Goal: Task Accomplishment & Management: Manage account settings

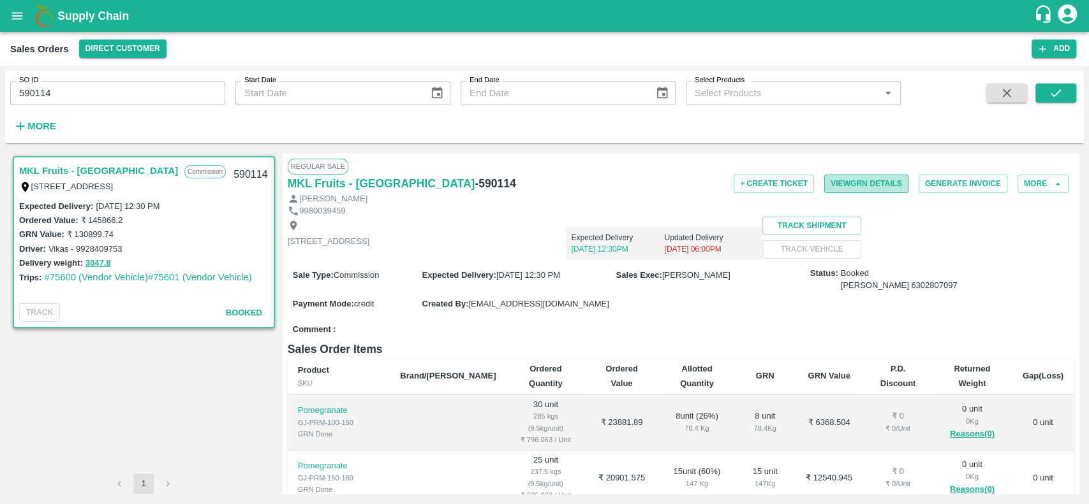
click at [832, 181] on button "View GRN Details" at bounding box center [866, 184] width 84 height 18
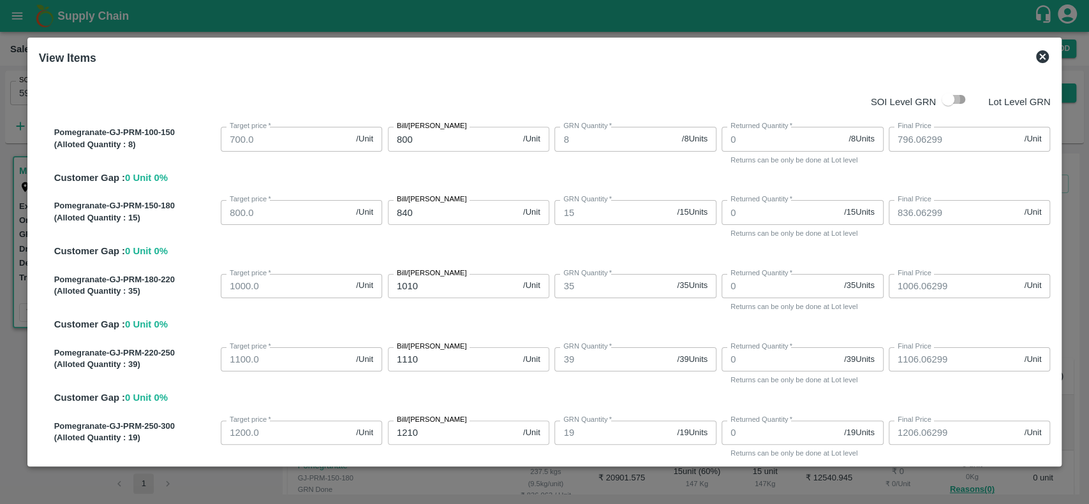
click at [958, 99] on input "checkbox" at bounding box center [947, 99] width 73 height 24
checkbox input "true"
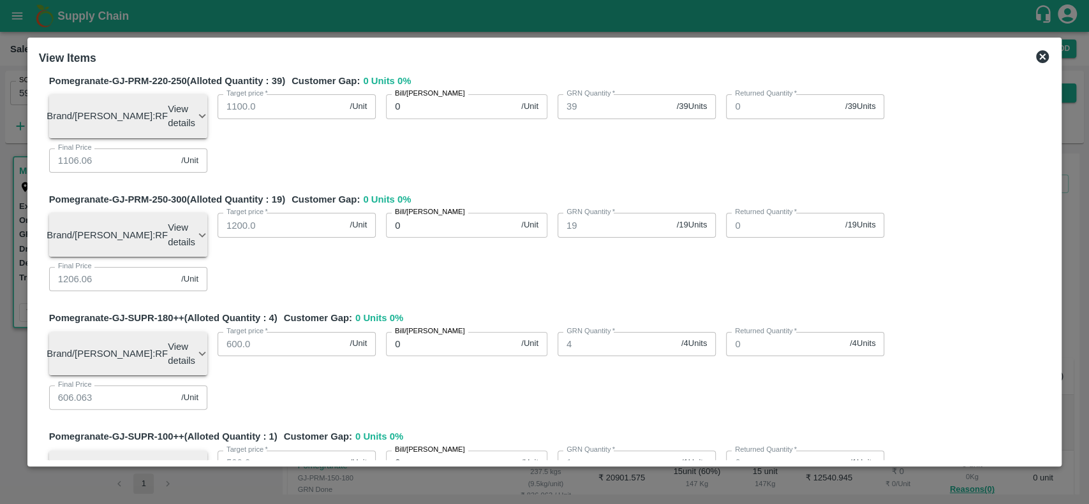
scroll to position [528, 0]
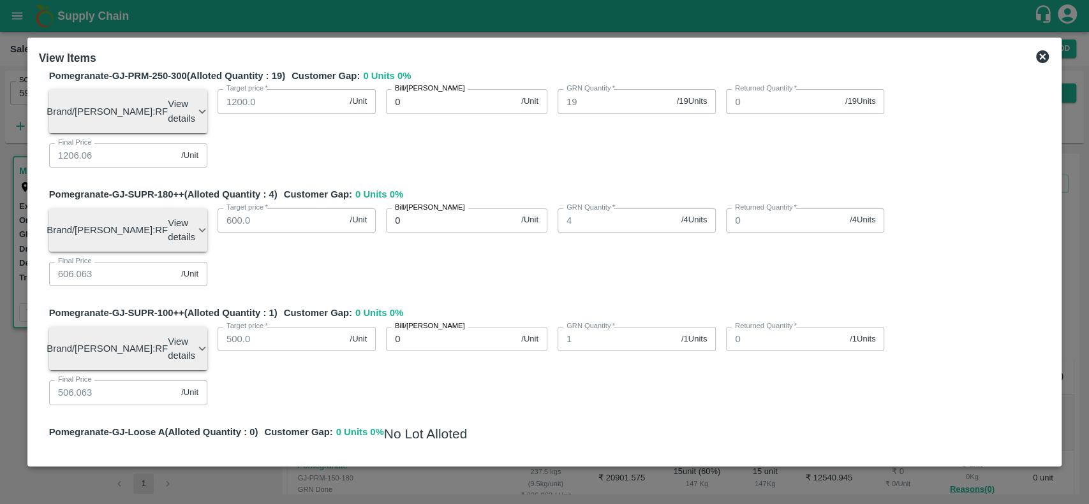
click at [1039, 54] on icon at bounding box center [1042, 56] width 13 height 13
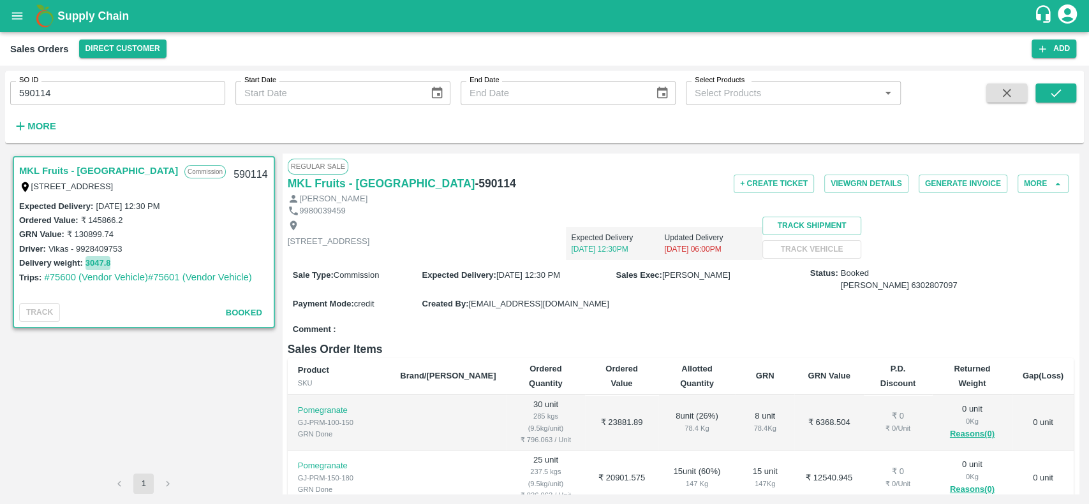
click at [96, 258] on button "3047.8" at bounding box center [98, 263] width 26 height 15
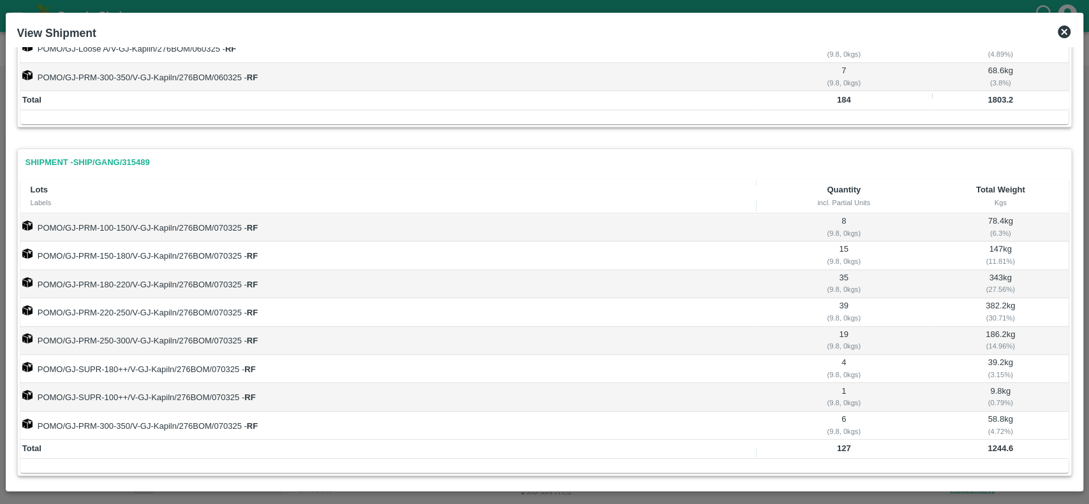
scroll to position [296, 0]
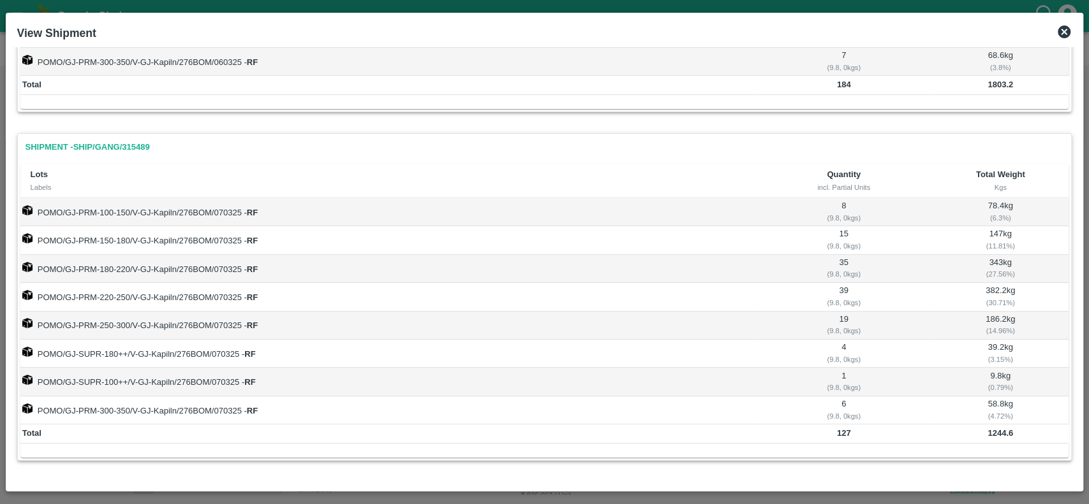
click at [1065, 33] on icon at bounding box center [1063, 31] width 15 height 15
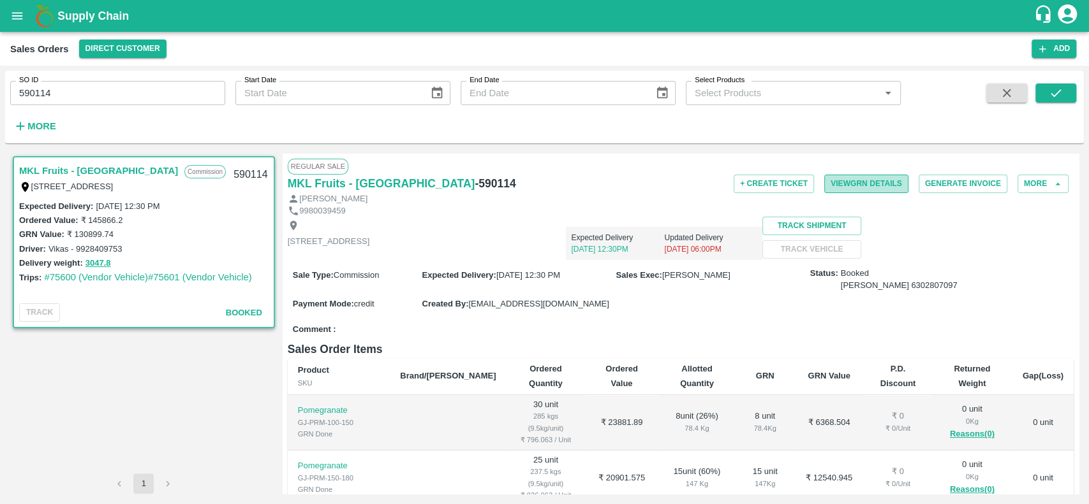
click at [833, 189] on button "View GRN Details" at bounding box center [866, 184] width 84 height 18
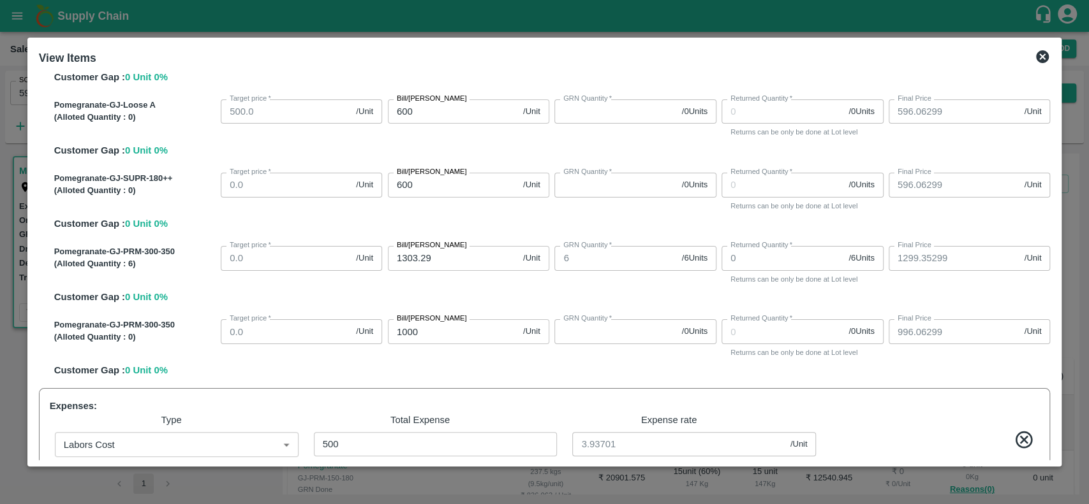
scroll to position [659, 0]
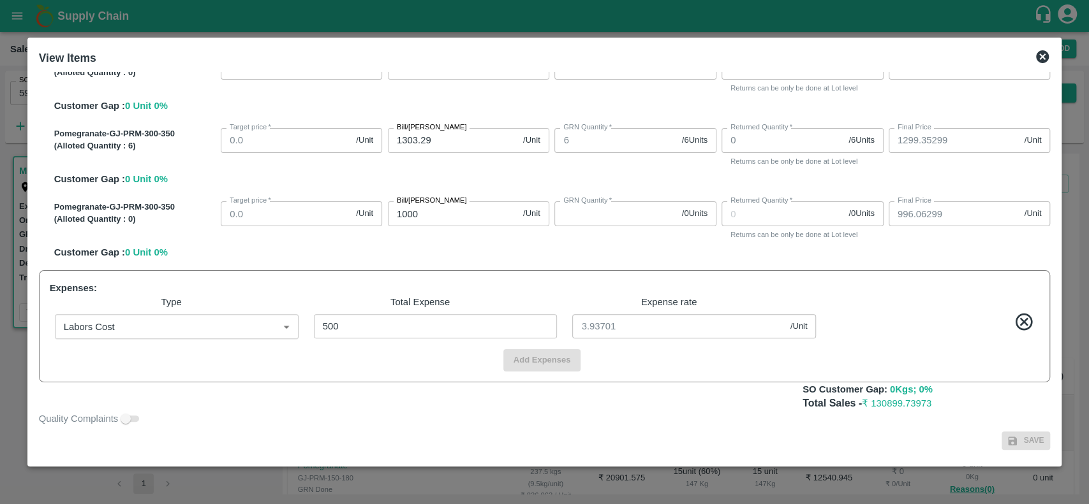
click at [1040, 59] on icon at bounding box center [1041, 56] width 15 height 15
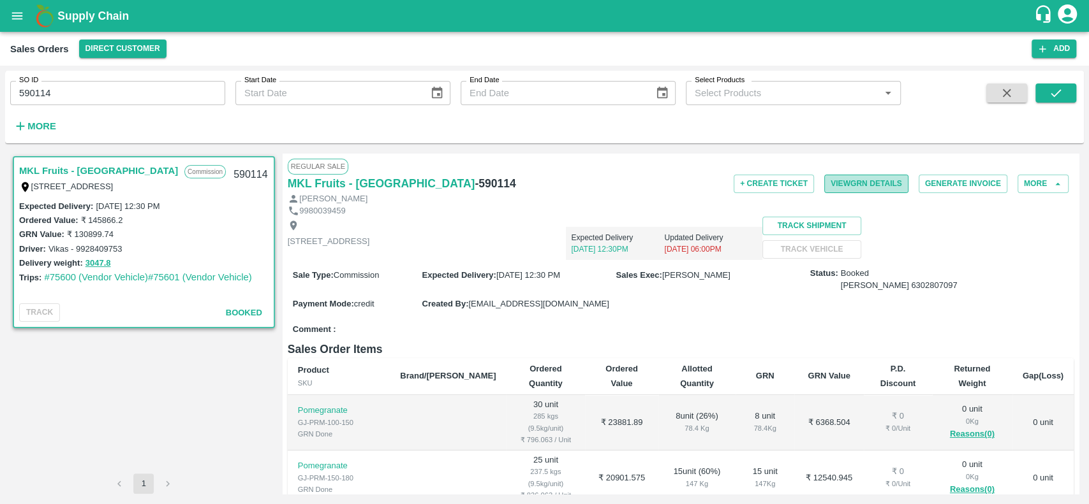
click at [864, 182] on button "View GRN Details" at bounding box center [866, 184] width 84 height 18
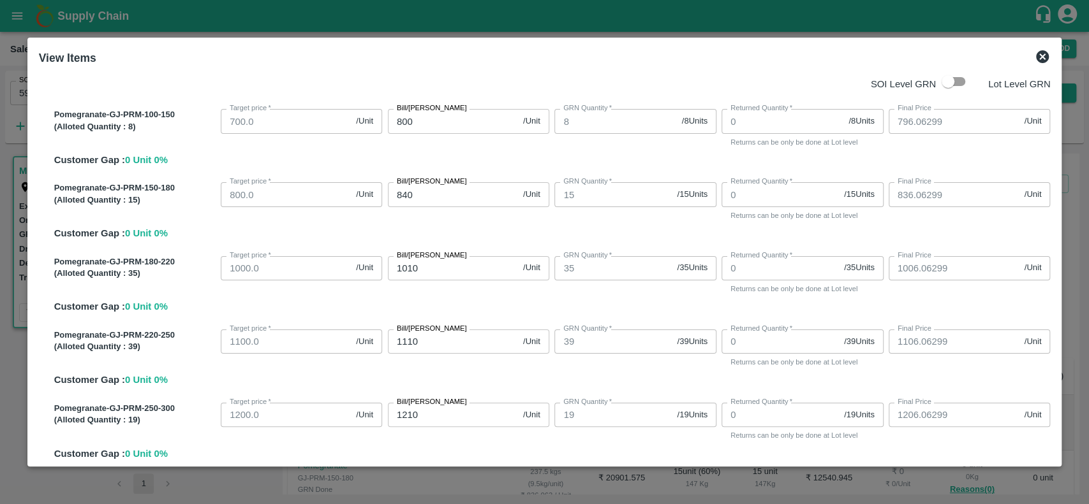
scroll to position [0, 0]
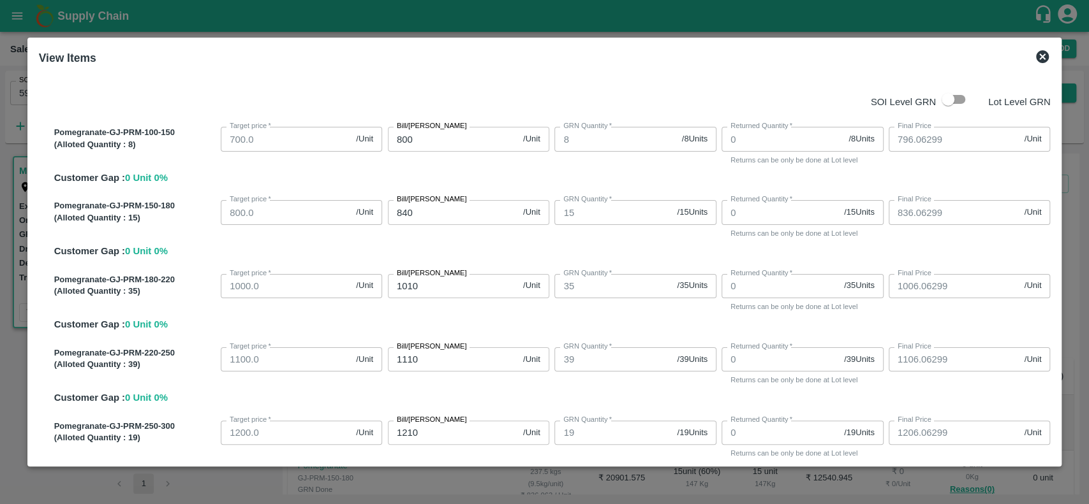
click at [1040, 62] on icon at bounding box center [1042, 56] width 13 height 13
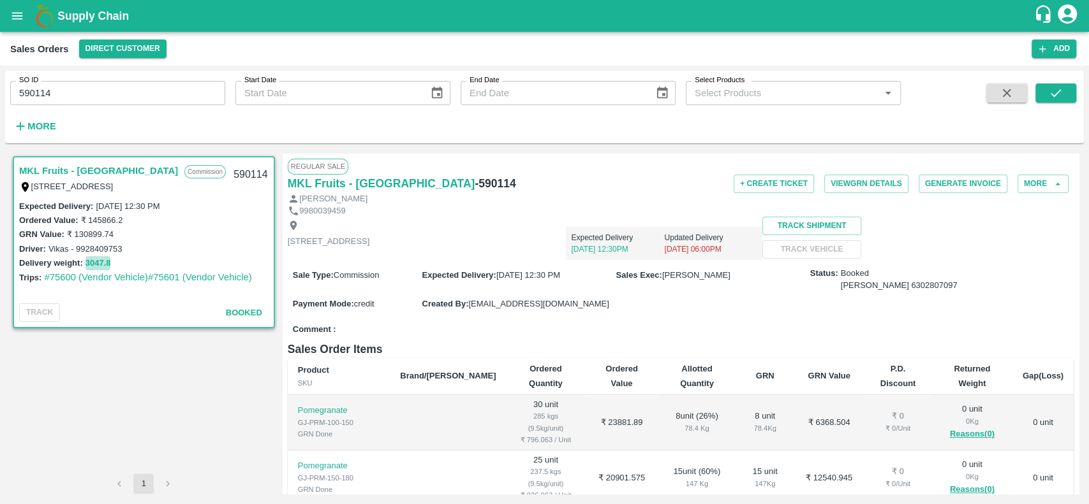
click at [91, 261] on button "3047.8" at bounding box center [98, 263] width 26 height 15
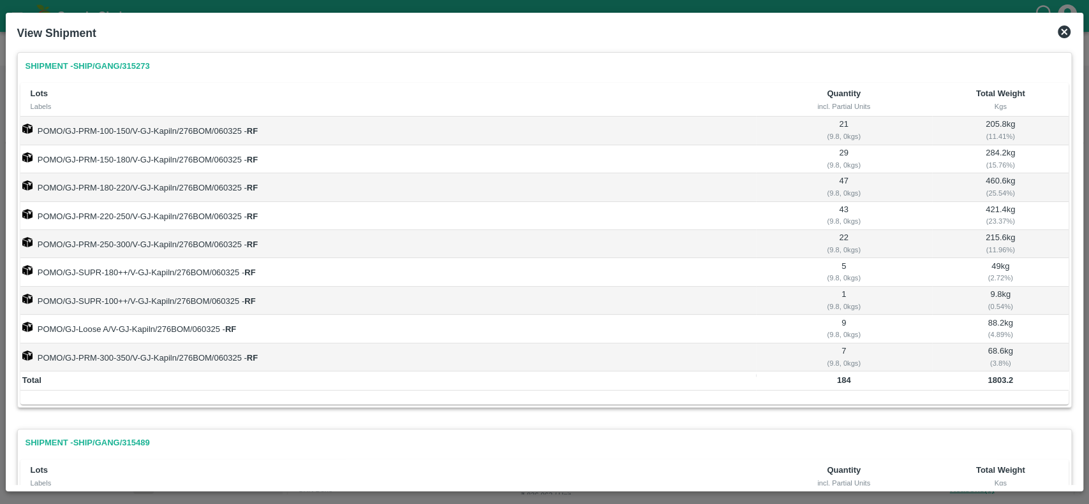
click at [1069, 28] on icon at bounding box center [1063, 31] width 15 height 15
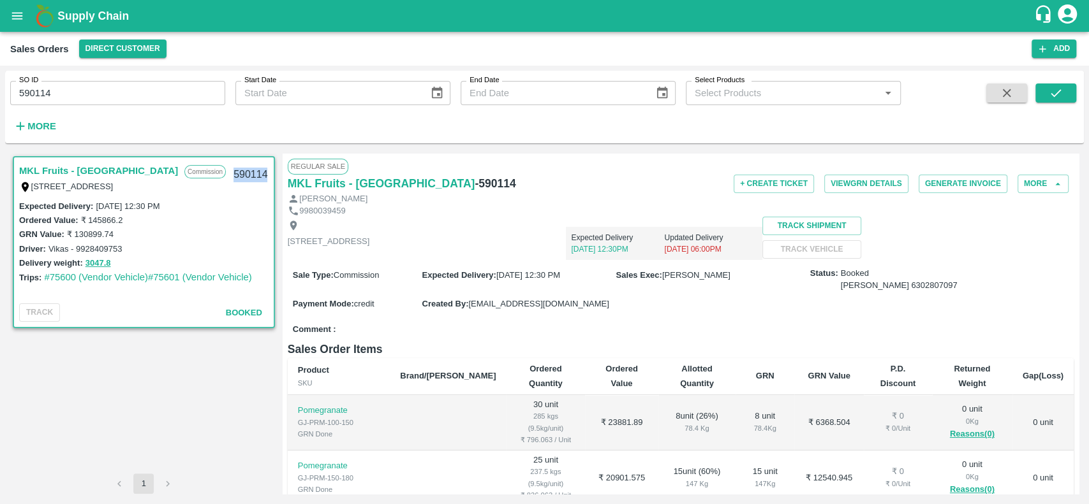
drag, startPoint x: 233, startPoint y: 170, endPoint x: 265, endPoint y: 173, distance: 32.6
click at [265, 173] on div "590114" at bounding box center [250, 175] width 49 height 30
copy div "590114"
click at [107, 259] on button "3047.8" at bounding box center [98, 263] width 26 height 15
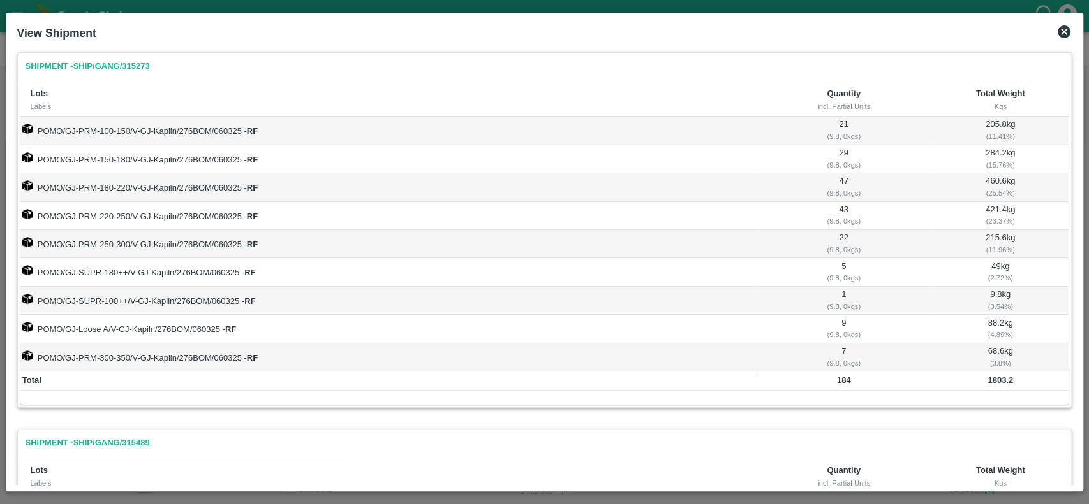
click at [1062, 36] on icon at bounding box center [1063, 32] width 13 height 13
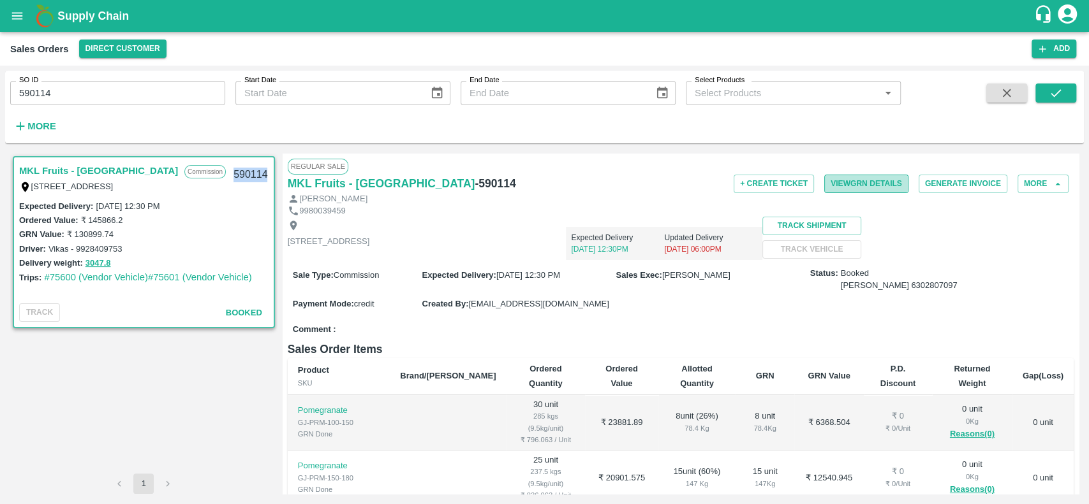
click at [829, 187] on button "View GRN Details" at bounding box center [866, 184] width 84 height 18
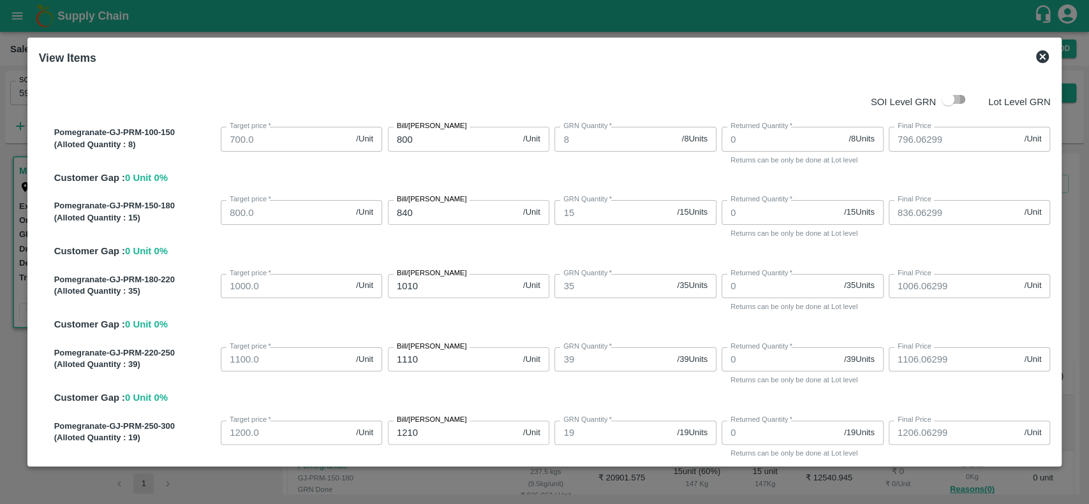
click at [958, 99] on input "checkbox" at bounding box center [947, 99] width 73 height 24
checkbox input "true"
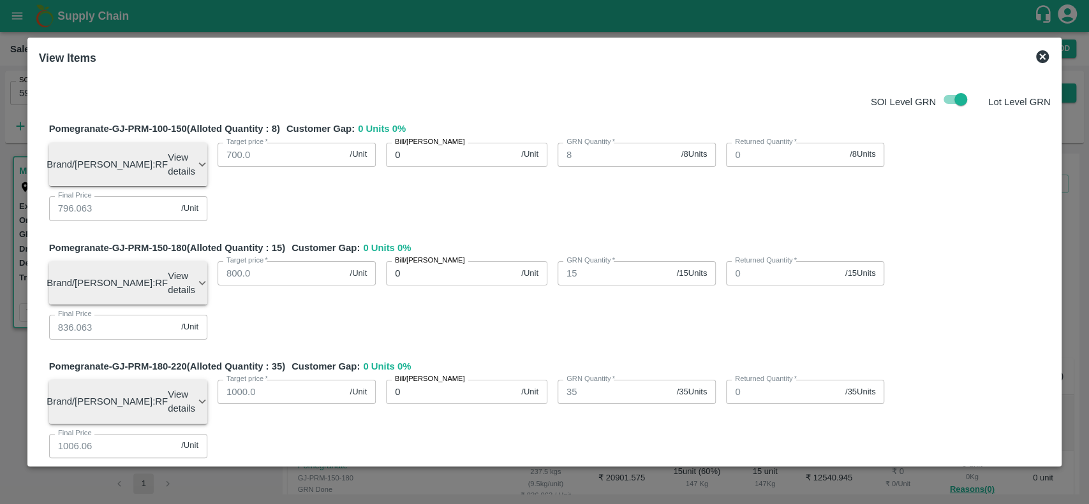
scroll to position [528, 0]
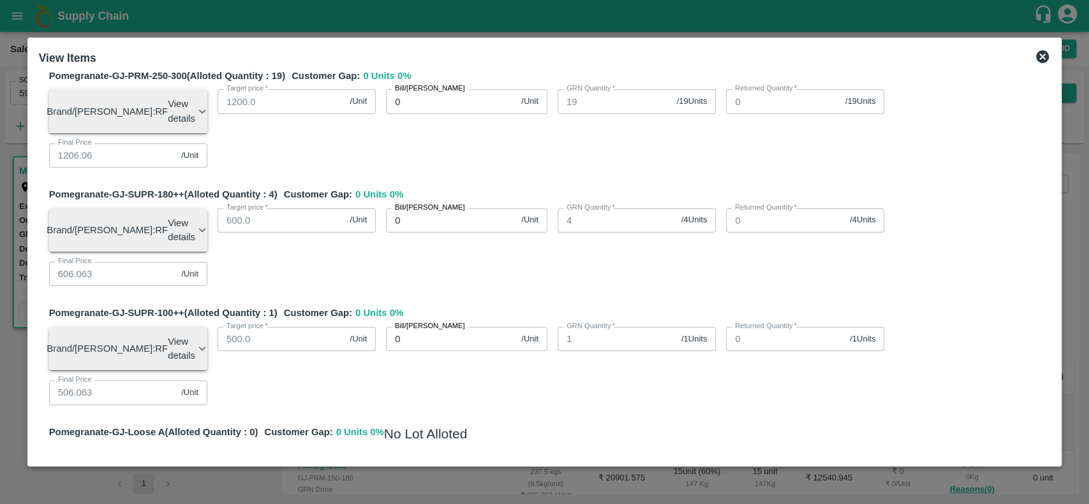
click at [1040, 55] on icon at bounding box center [1041, 56] width 15 height 15
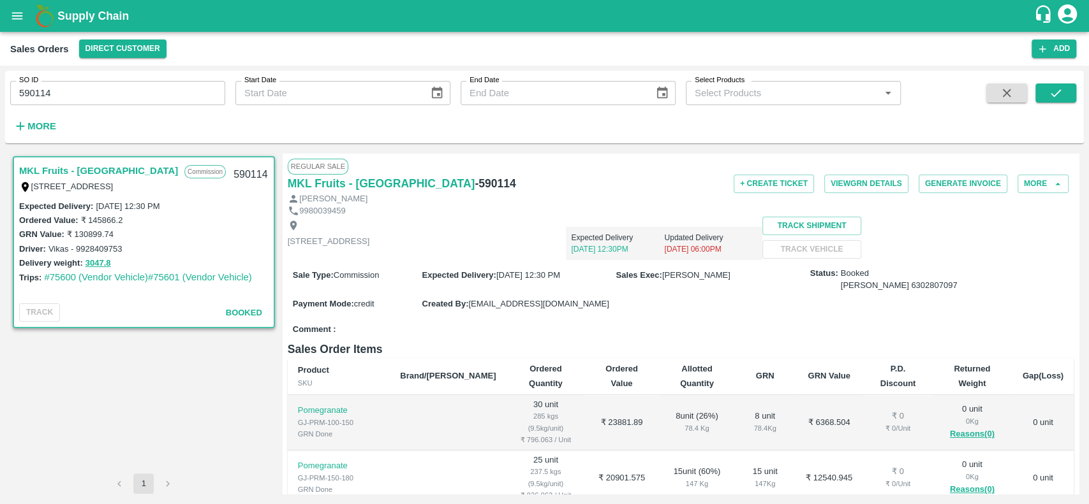
click at [90, 380] on div "MKL Fruits - Bangalore Commission F -46, Singena agrahara road, Huskur , Bangal…" at bounding box center [143, 314] width 267 height 320
click at [121, 278] on link "#75600 (Vendor Vehicle)" at bounding box center [96, 277] width 104 height 10
click at [89, 263] on button "3047.8" at bounding box center [98, 263] width 26 height 15
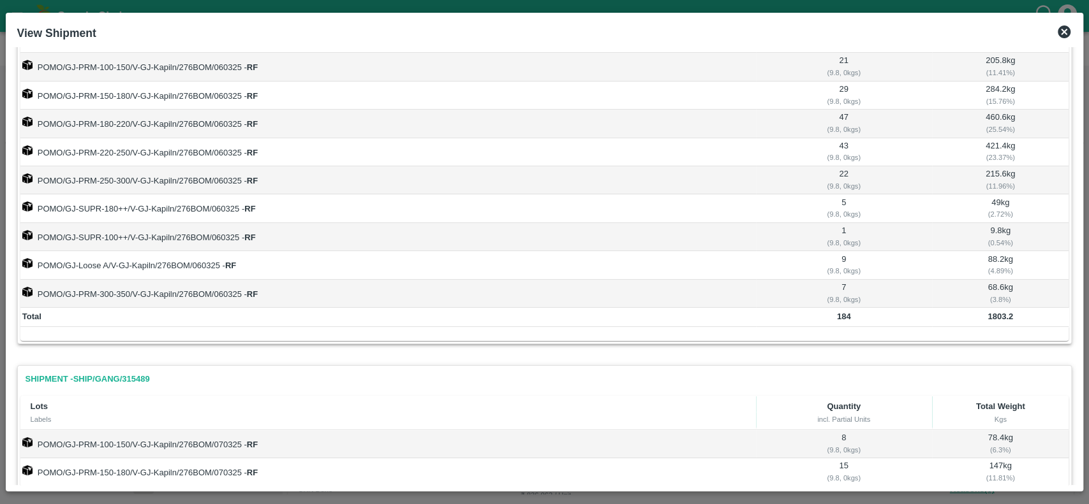
scroll to position [0, 0]
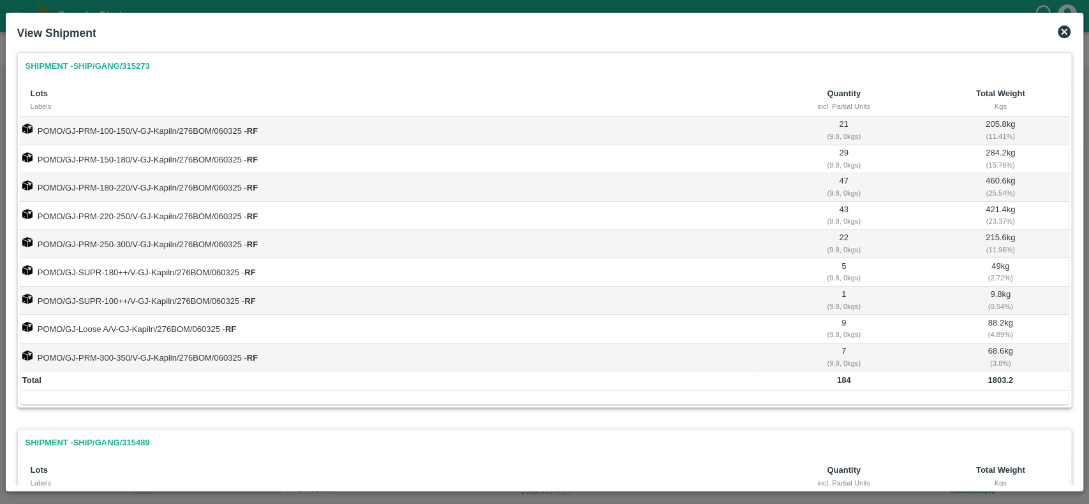
click at [1060, 36] on icon at bounding box center [1063, 32] width 13 height 13
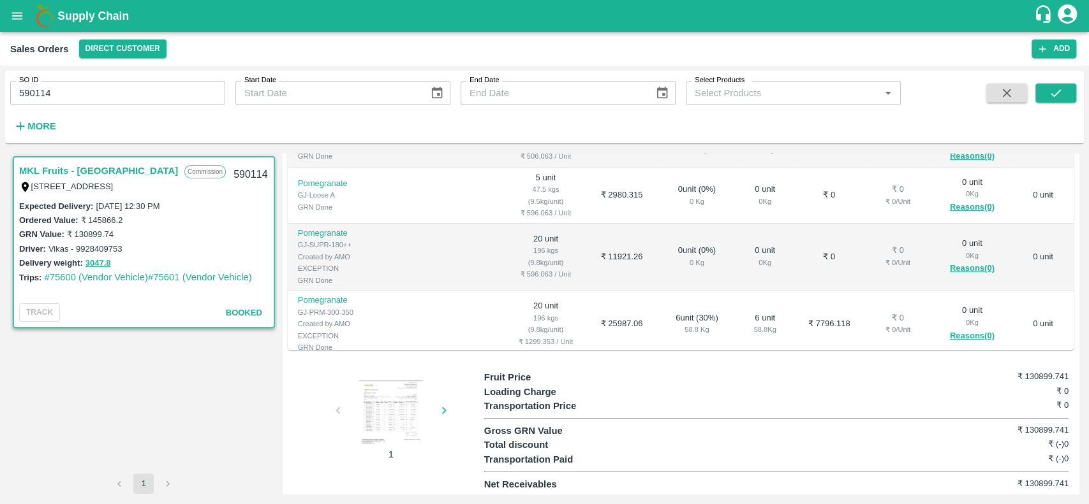
scroll to position [408, 0]
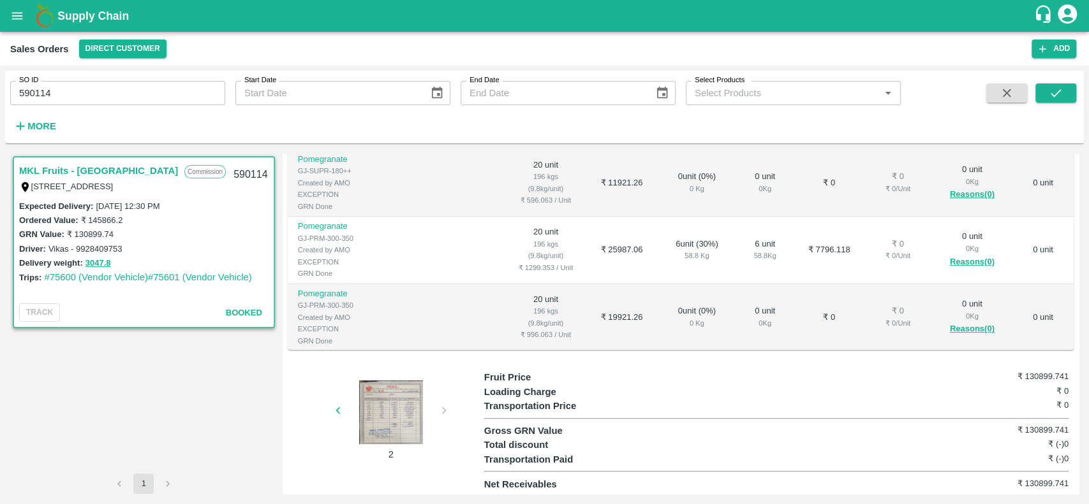
click at [410, 445] on div at bounding box center [391, 413] width 96 height 64
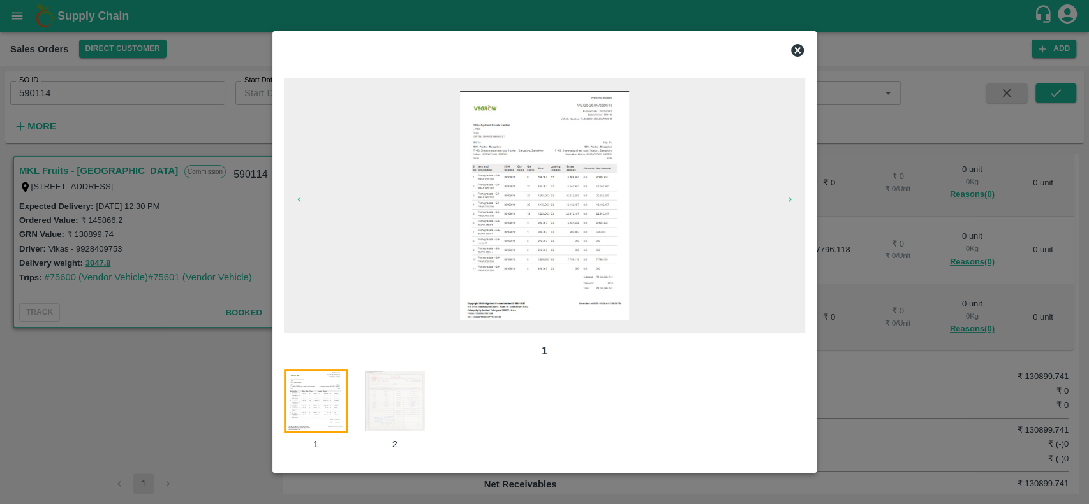
click at [391, 401] on img at bounding box center [395, 401] width 64 height 64
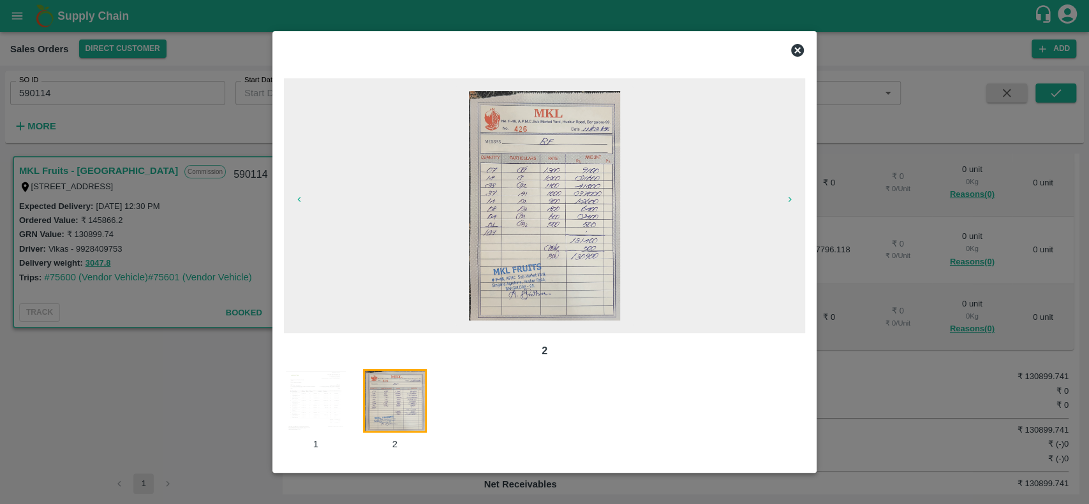
click at [790, 48] on icon at bounding box center [797, 50] width 15 height 15
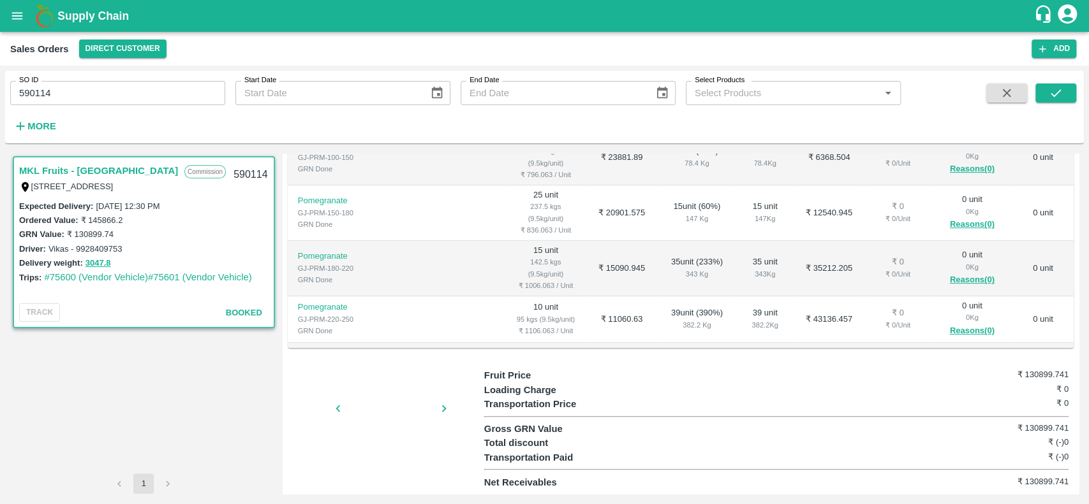
scroll to position [0, 0]
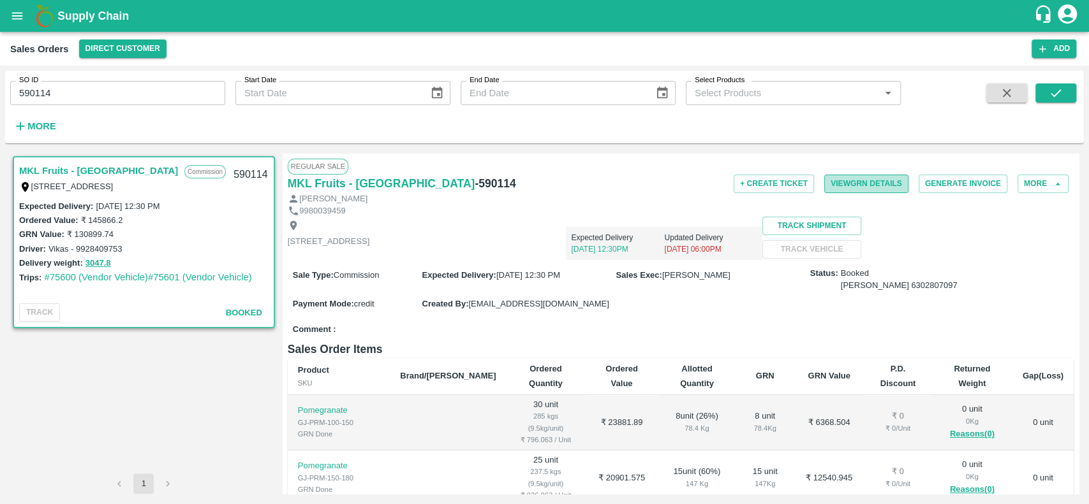
click at [835, 179] on button "View GRN Details" at bounding box center [866, 184] width 84 height 18
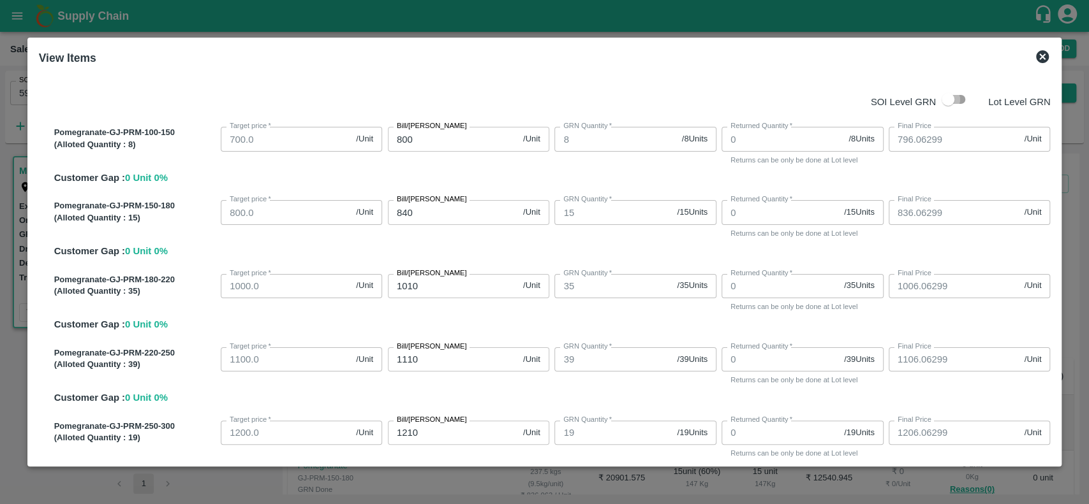
click at [956, 103] on input "checkbox" at bounding box center [947, 99] width 73 height 24
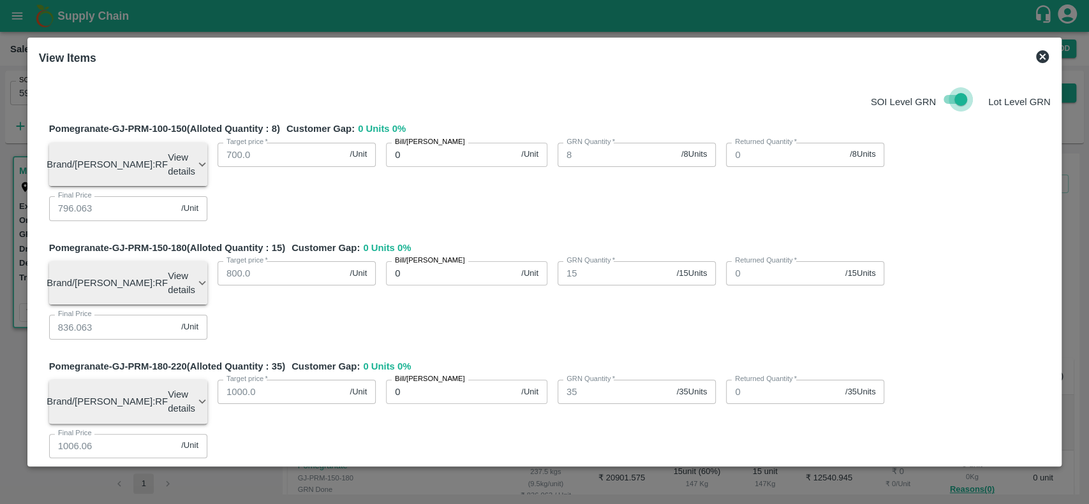
click at [943, 98] on input "checkbox" at bounding box center [960, 99] width 73 height 24
checkbox input "false"
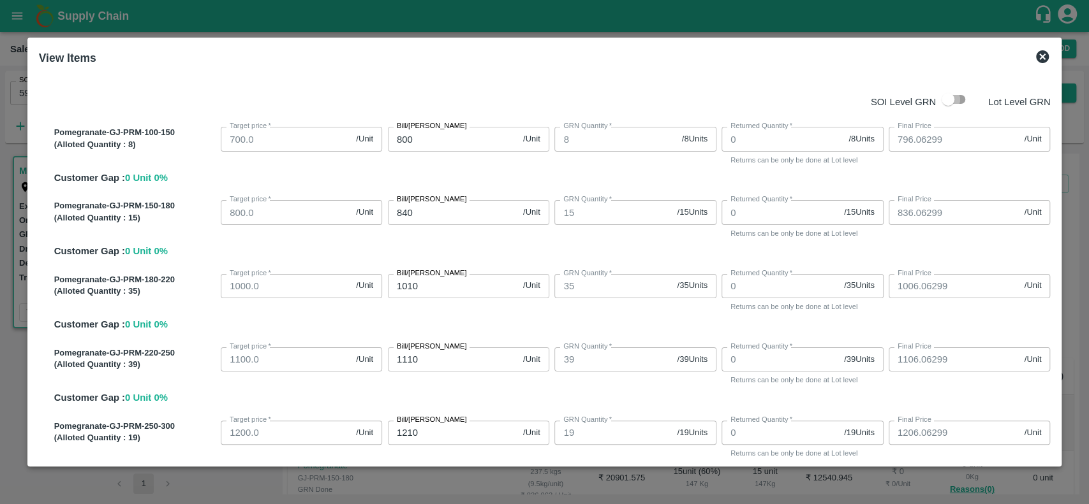
click at [957, 105] on input "checkbox" at bounding box center [947, 99] width 73 height 24
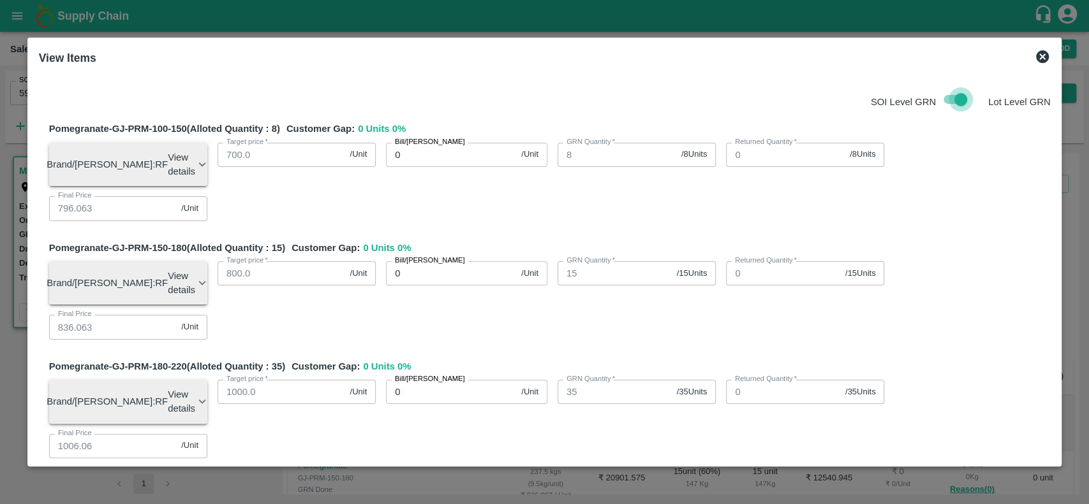
click at [950, 99] on input "checkbox" at bounding box center [960, 99] width 73 height 24
checkbox input "false"
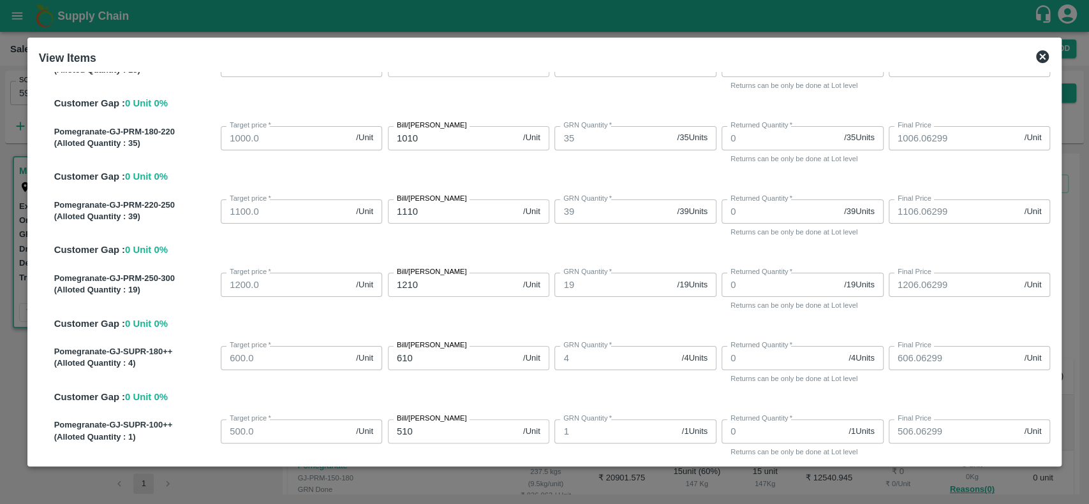
scroll to position [110, 0]
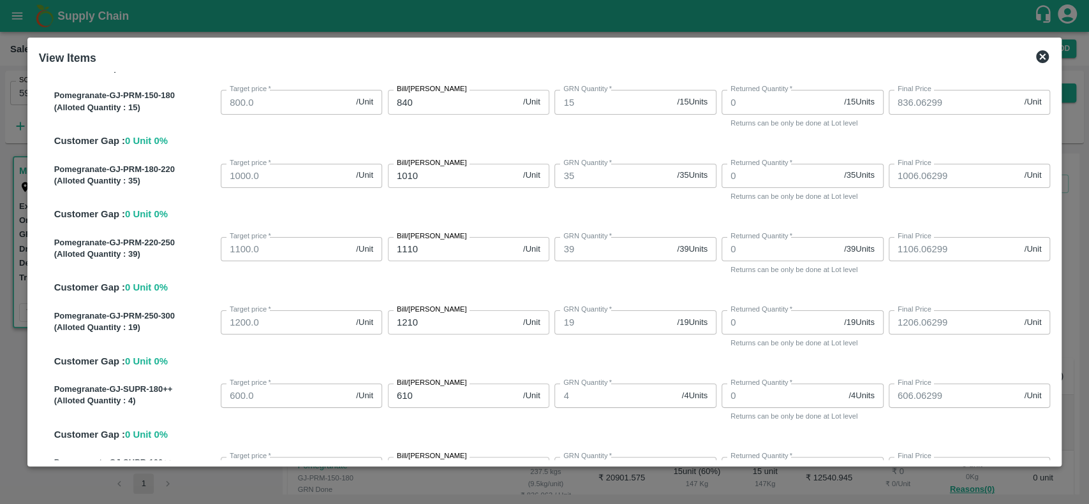
click at [1038, 50] on icon at bounding box center [1041, 56] width 15 height 15
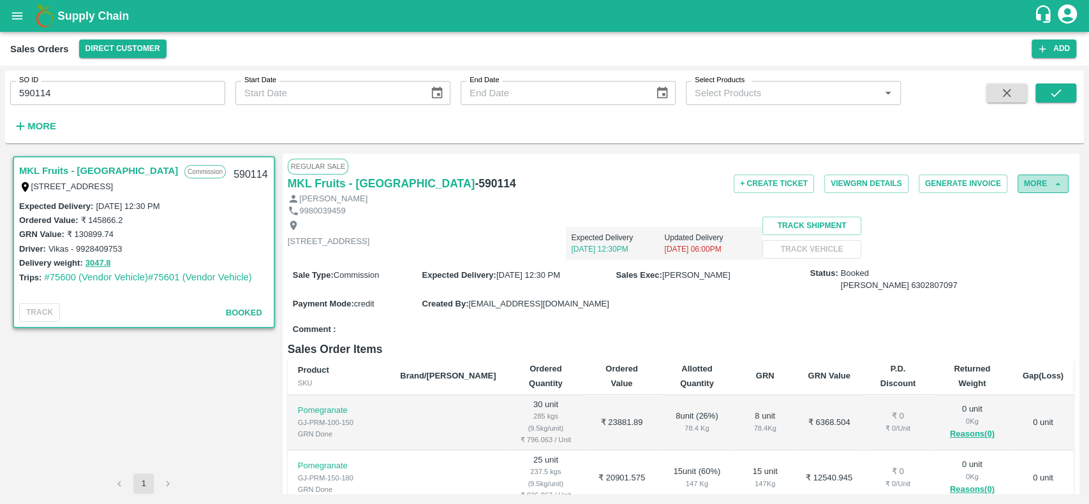
click at [1025, 180] on button "More" at bounding box center [1042, 184] width 51 height 18
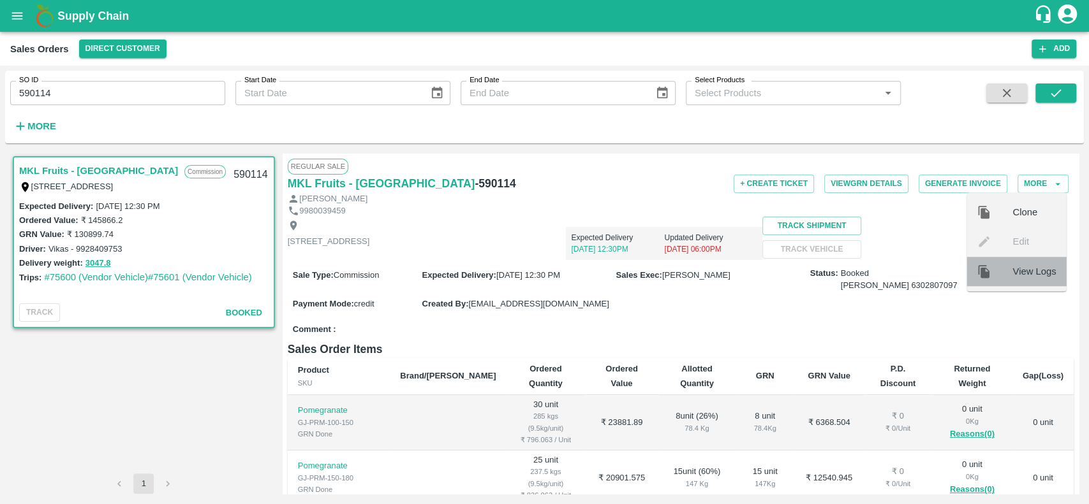
click at [1011, 268] on div at bounding box center [994, 272] width 36 height 14
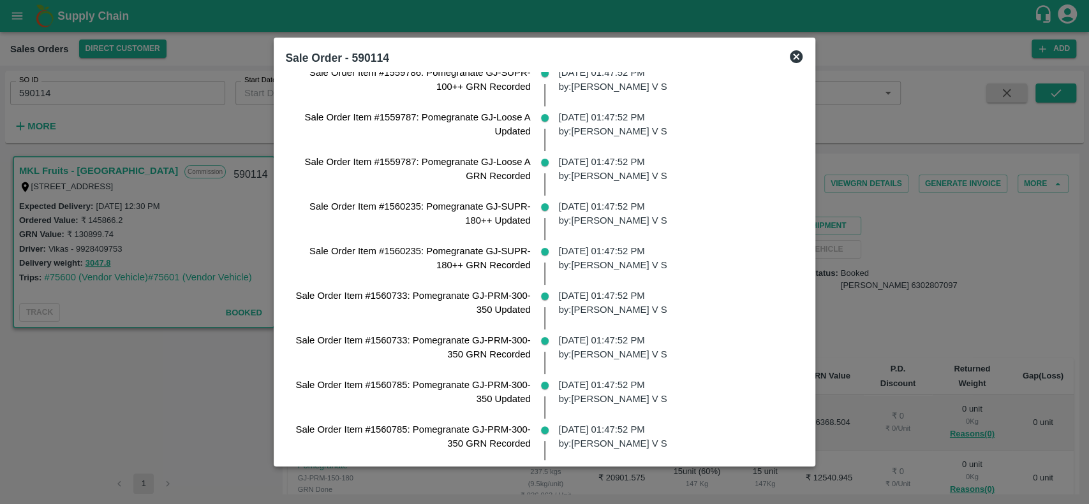
scroll to position [2702, 0]
click at [797, 55] on icon at bounding box center [795, 56] width 15 height 15
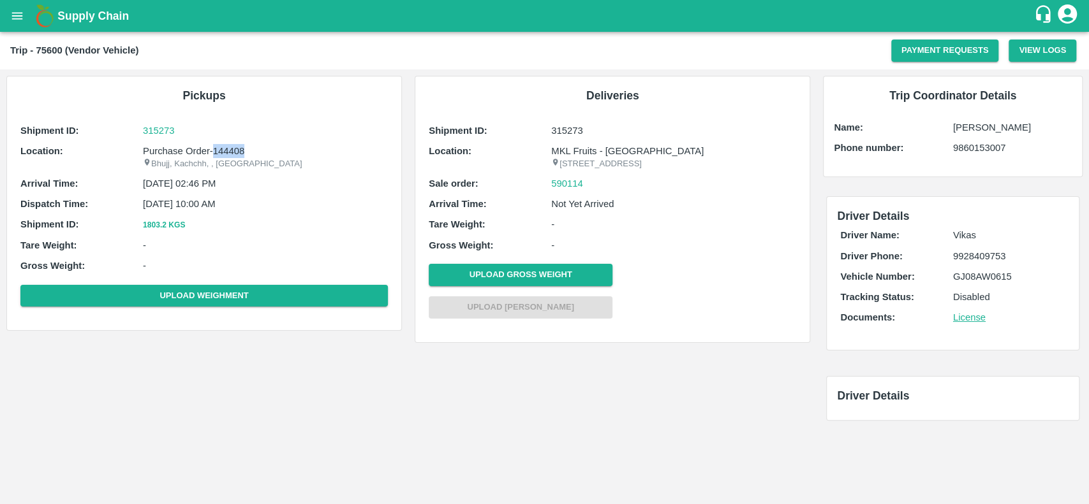
drag, startPoint x: 243, startPoint y: 148, endPoint x: 214, endPoint y: 148, distance: 29.3
click at [214, 148] on p "Purchase Order-144408" at bounding box center [265, 151] width 245 height 14
copy p "144408"
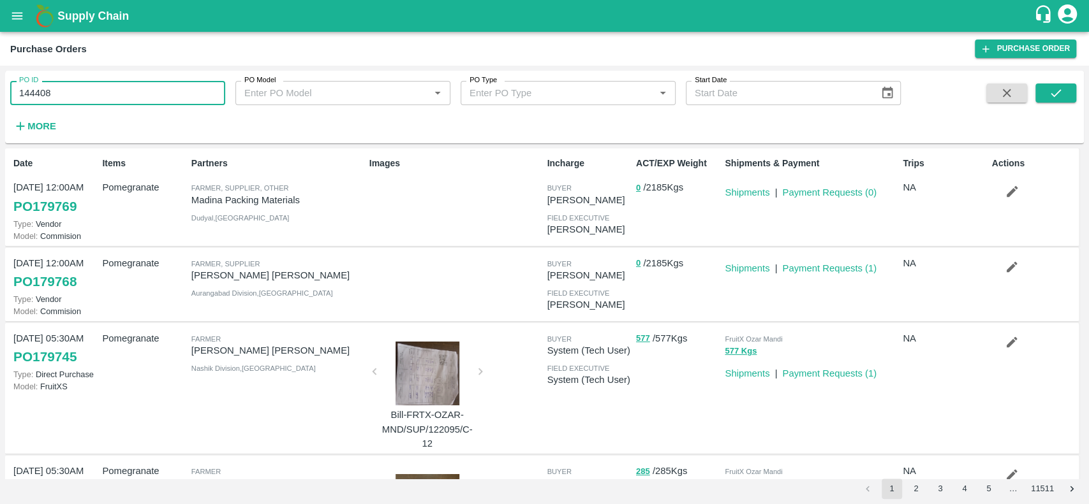
drag, startPoint x: 61, startPoint y: 92, endPoint x: 9, endPoint y: 91, distance: 51.7
click at [9, 91] on div "PO ID 144408 PO ID" at bounding box center [112, 88] width 225 height 34
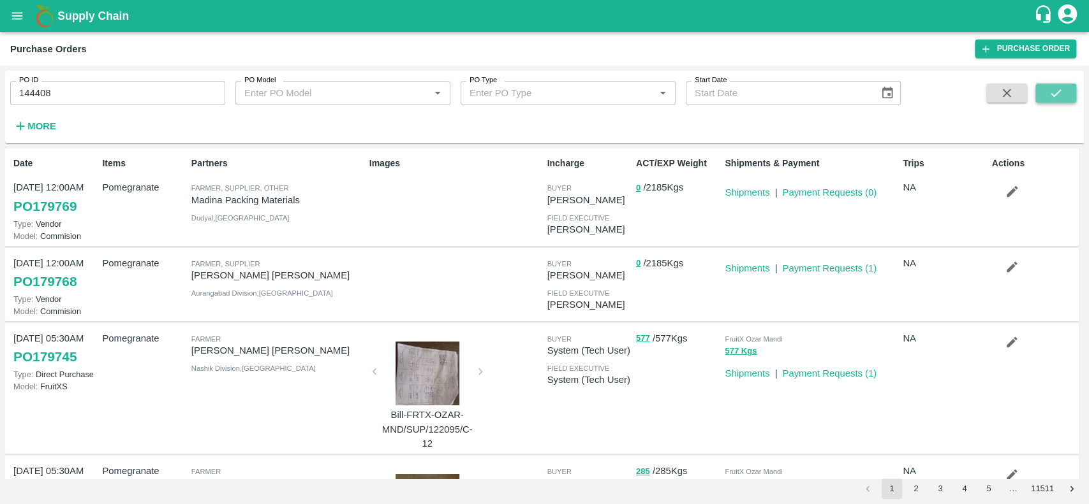
click at [1051, 91] on icon "submit" at bounding box center [1055, 93] width 14 height 14
click at [15, 17] on icon "open drawer" at bounding box center [17, 16] width 14 height 14
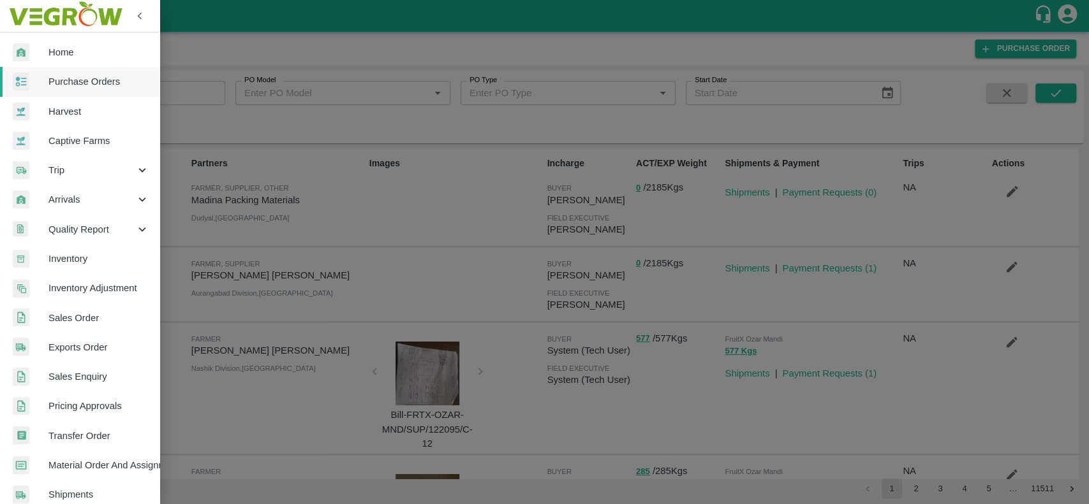
click at [46, 258] on div at bounding box center [31, 259] width 36 height 18
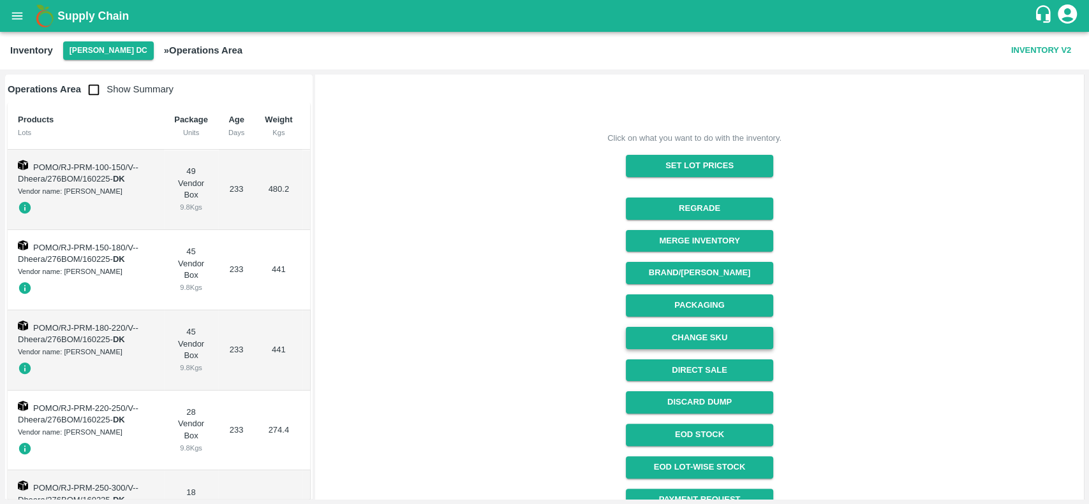
scroll to position [139, 0]
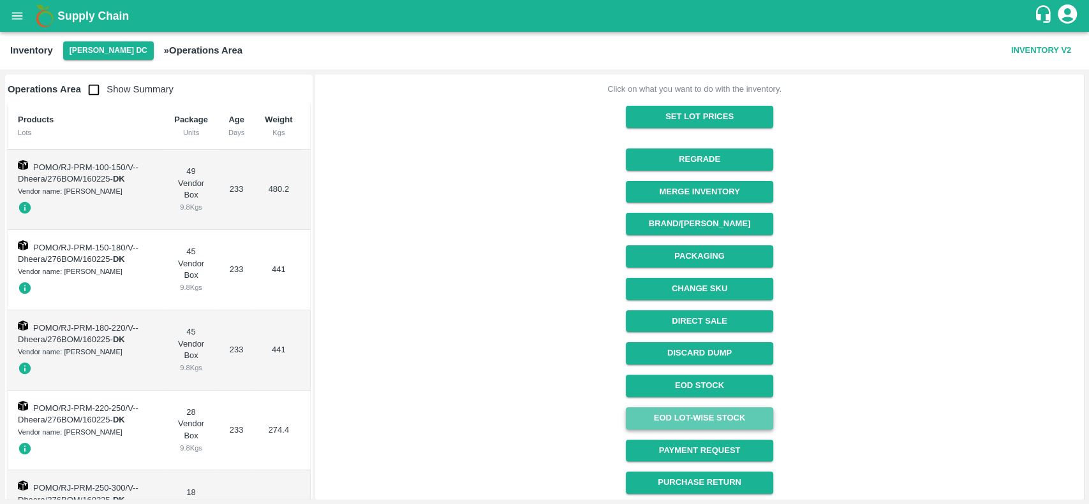
click at [664, 417] on link "EOD Lot-wise Stock" at bounding box center [699, 419] width 147 height 22
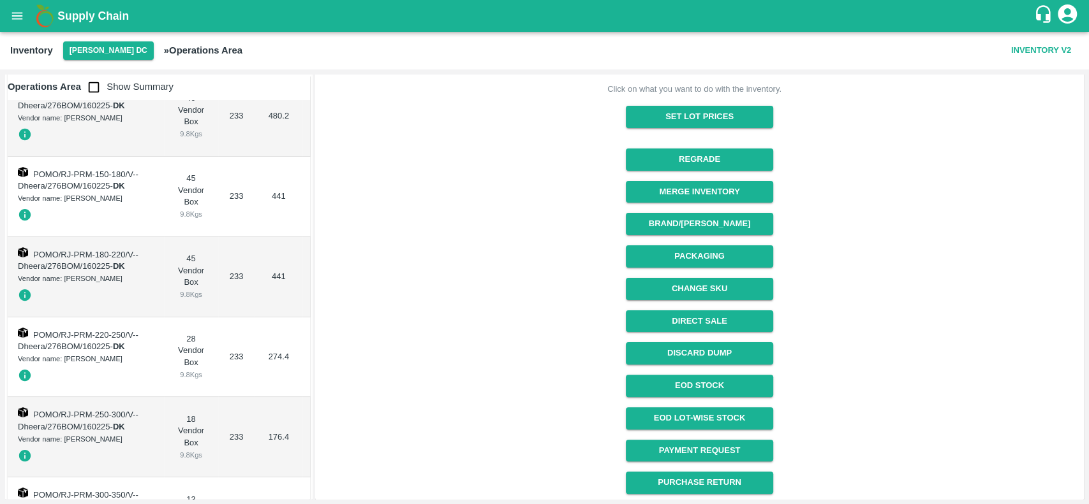
scroll to position [0, 0]
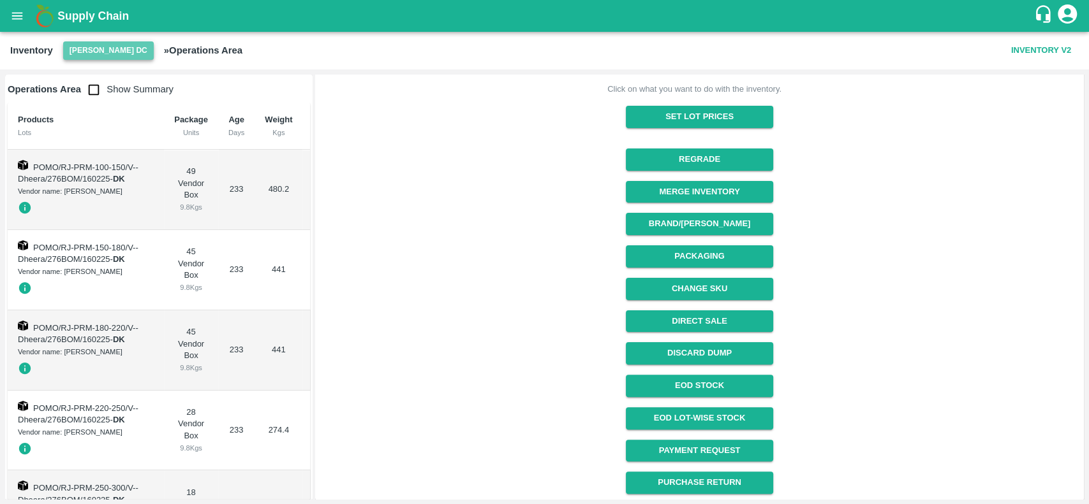
click at [136, 56] on button "[PERSON_NAME] DC" at bounding box center [108, 50] width 91 height 18
click at [111, 81] on li "Direct Customer" at bounding box center [114, 77] width 115 height 22
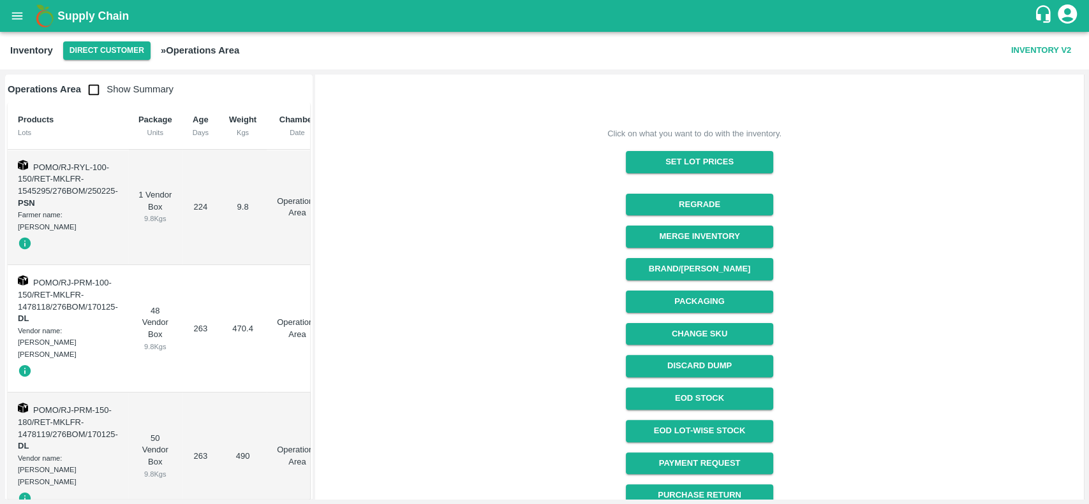
scroll to position [161, 0]
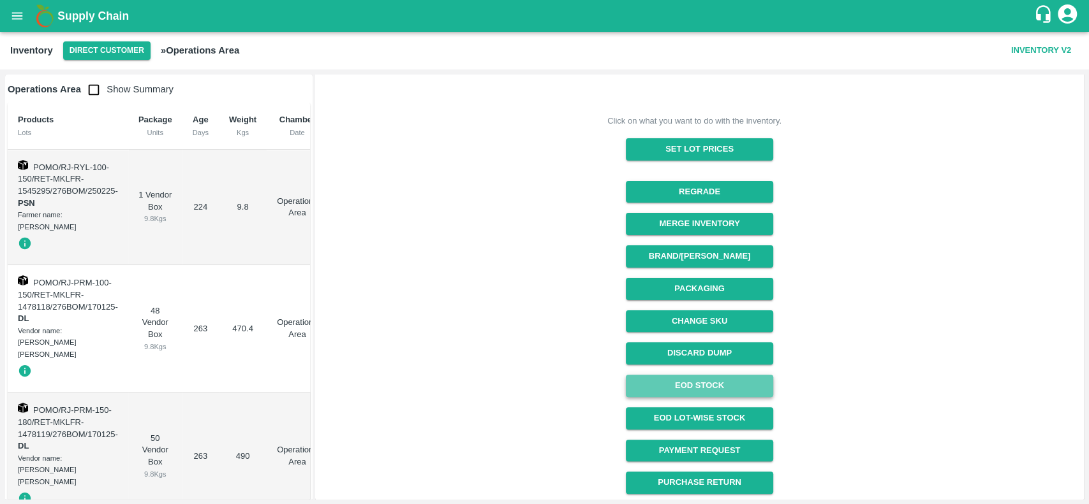
click at [678, 381] on link "EOD Stock" at bounding box center [699, 386] width 147 height 22
click at [15, 14] on icon "open drawer" at bounding box center [17, 16] width 14 height 14
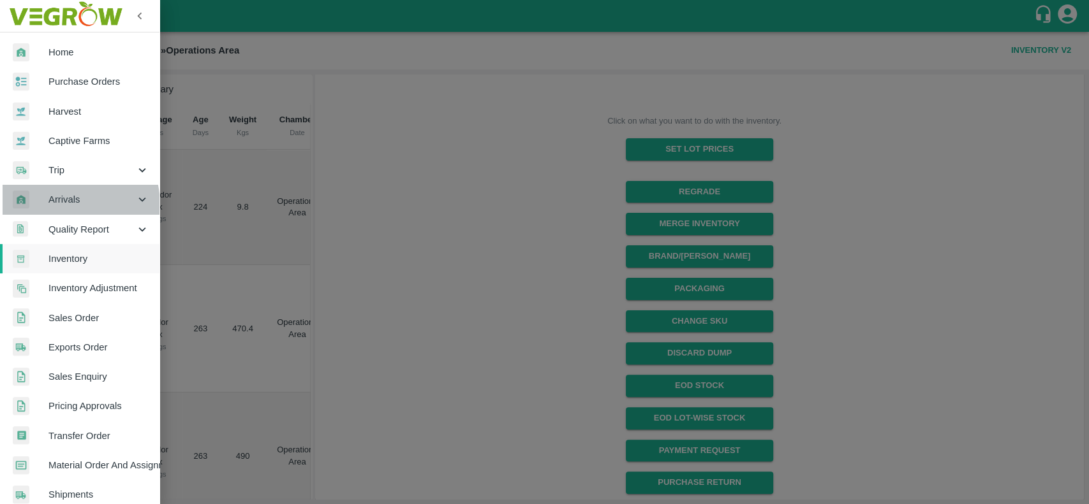
click at [51, 206] on span "Arrivals" at bounding box center [91, 200] width 87 height 14
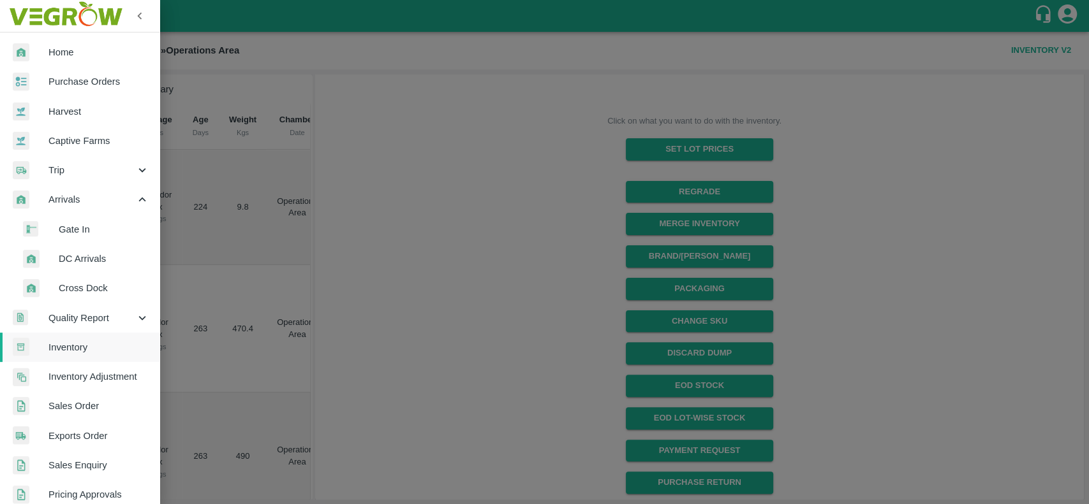
click at [64, 252] on span "DC Arrivals" at bounding box center [104, 259] width 91 height 14
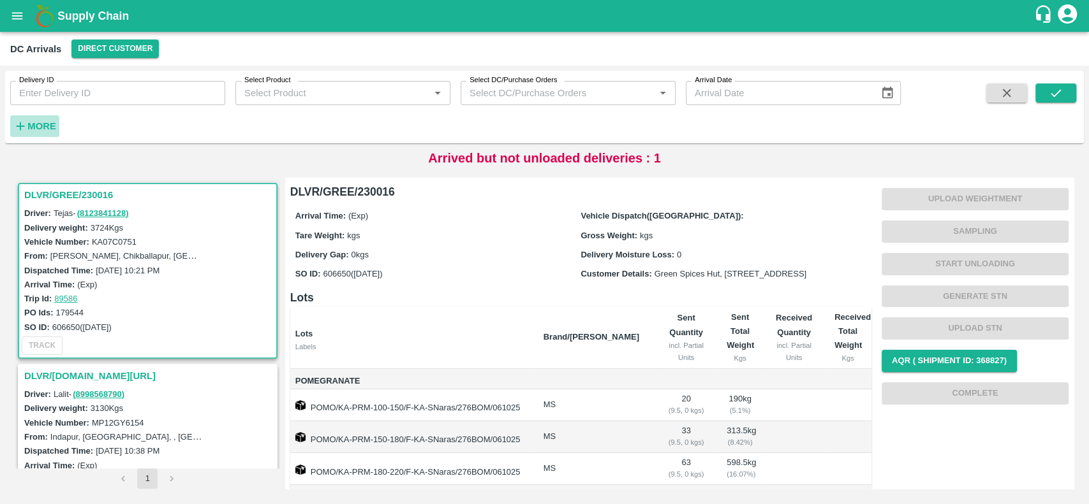
click at [36, 124] on strong "More" at bounding box center [41, 126] width 29 height 10
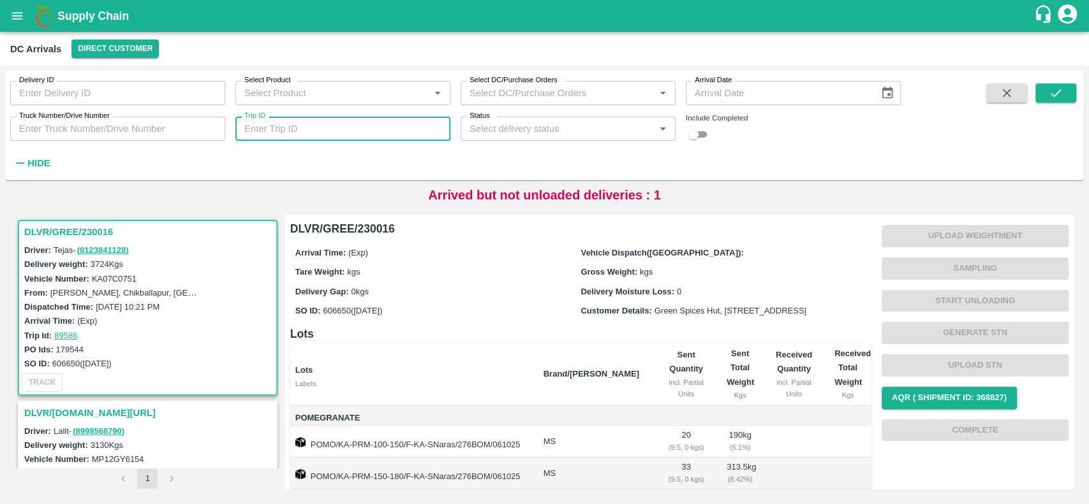
click at [270, 125] on input "Trip ID" at bounding box center [342, 129] width 215 height 24
type input "75600"
click at [1051, 86] on icon "submit" at bounding box center [1055, 93] width 14 height 14
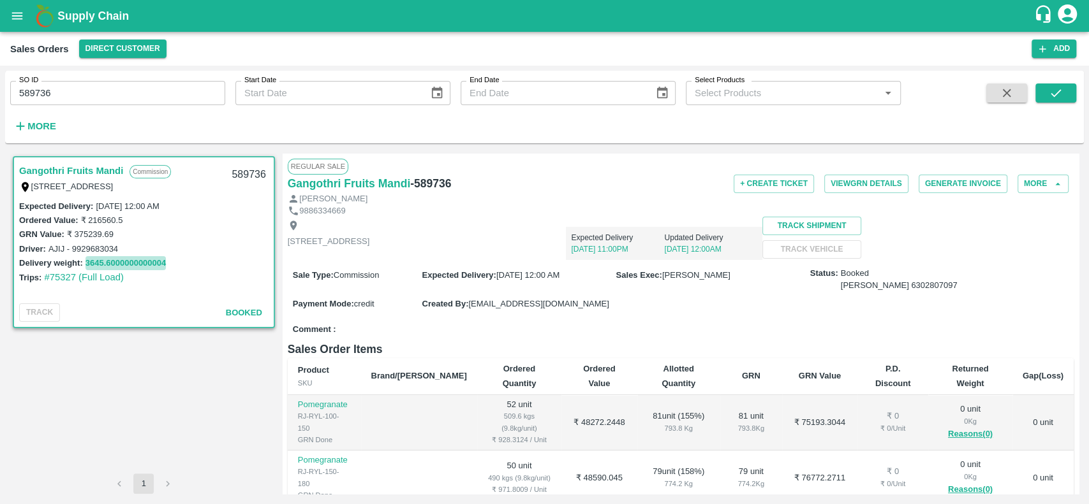
click at [101, 258] on button "3645.6000000000004" at bounding box center [125, 263] width 81 height 15
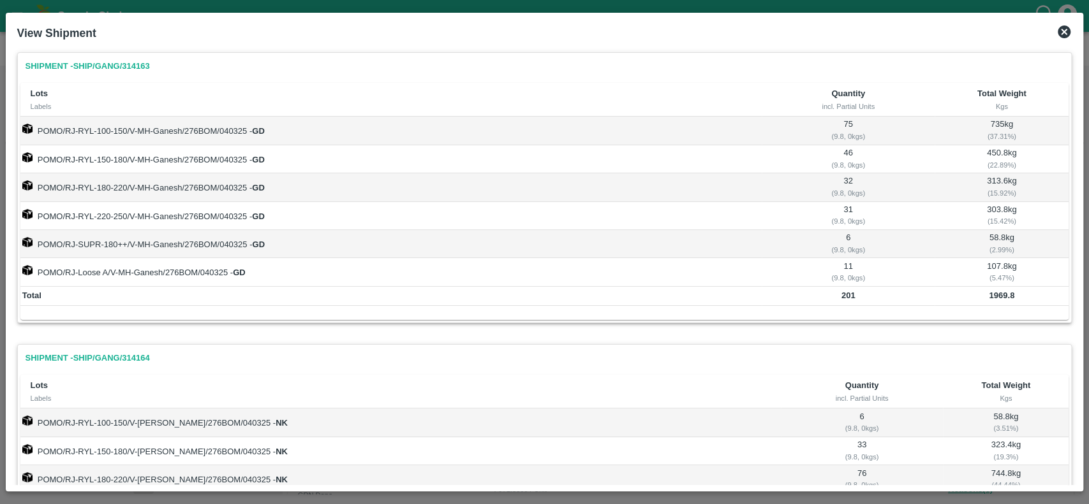
scroll to position [98, 0]
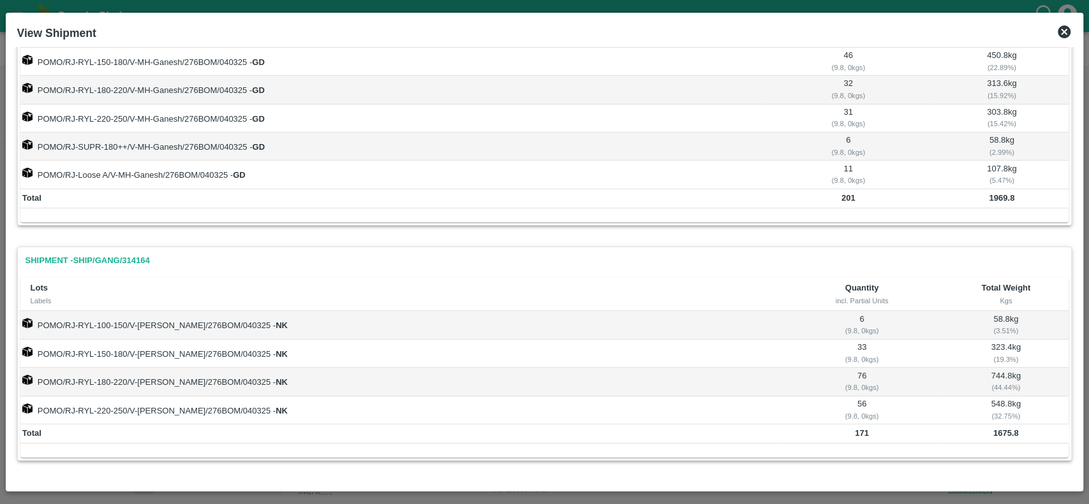
click at [1061, 34] on icon at bounding box center [1063, 32] width 13 height 13
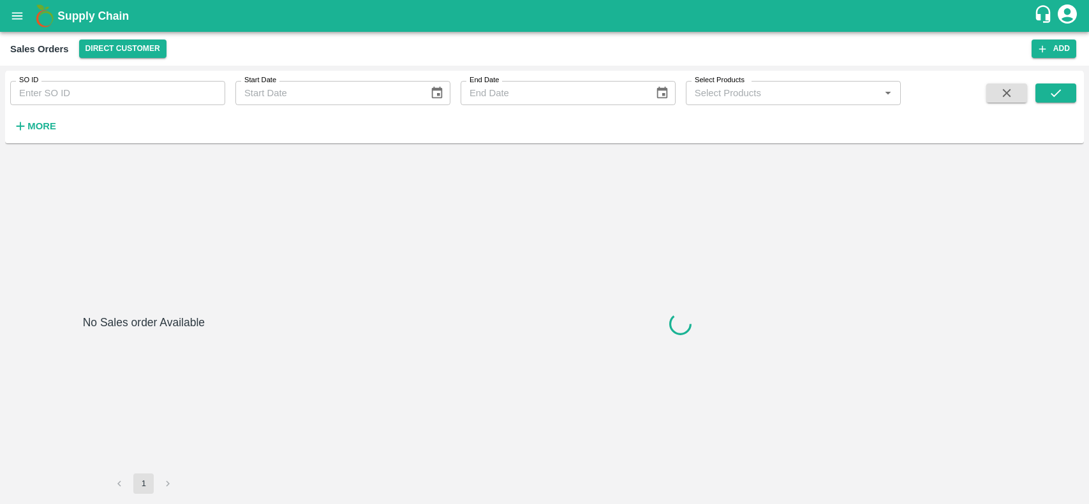
type input "588810"
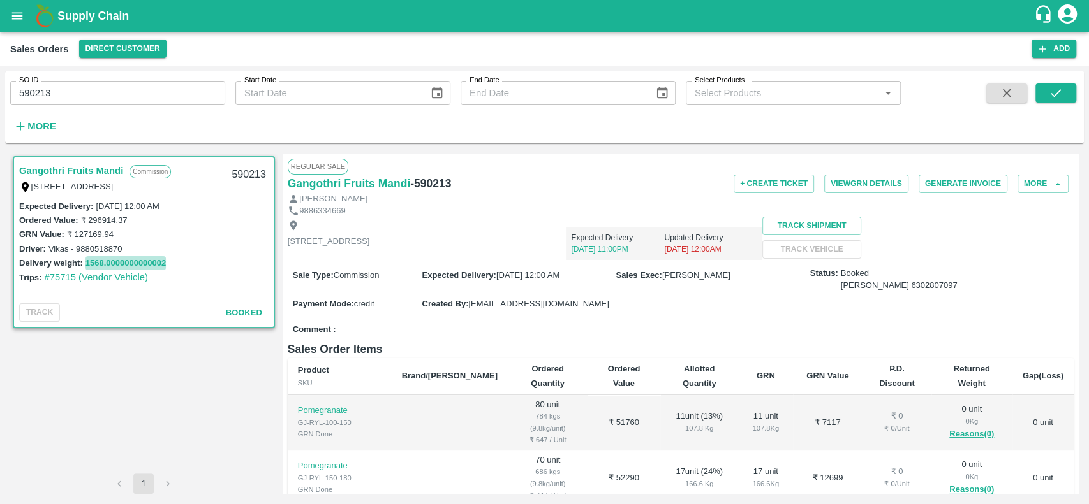
click at [89, 260] on button "1568.0000000000002" at bounding box center [125, 263] width 81 height 15
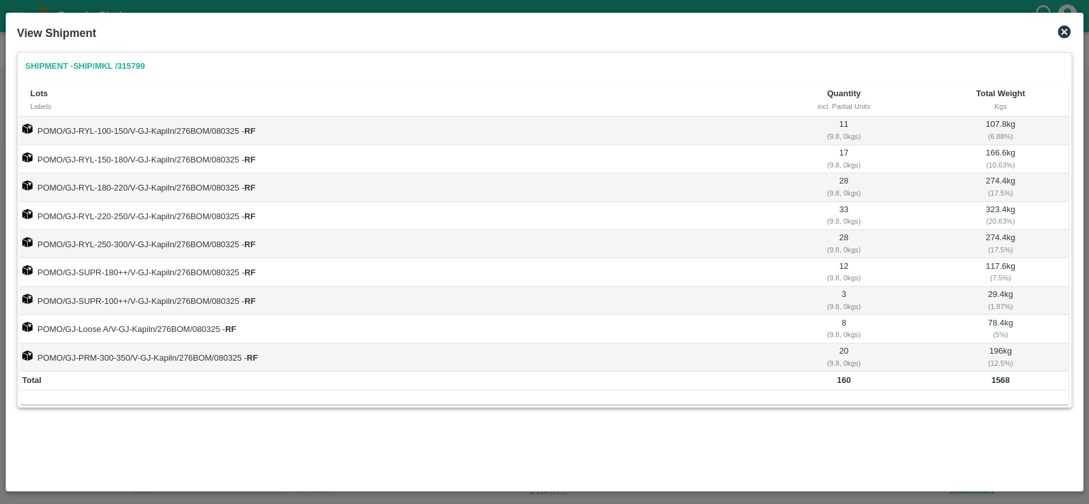
click at [1066, 31] on icon at bounding box center [1063, 32] width 13 height 13
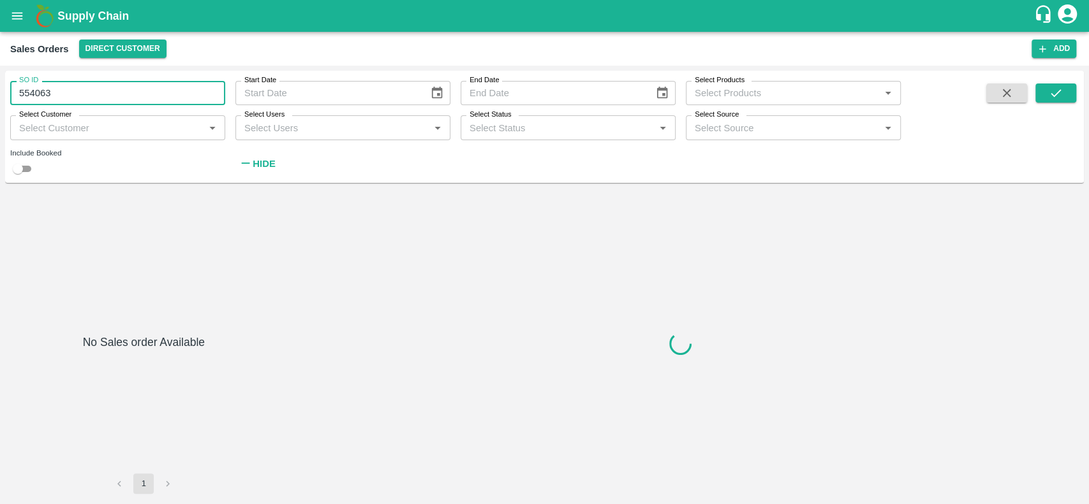
drag, startPoint x: 61, startPoint y: 88, endPoint x: 15, endPoint y: 87, distance: 45.3
click at [15, 87] on input "554063" at bounding box center [117, 93] width 215 height 24
type input "554063"
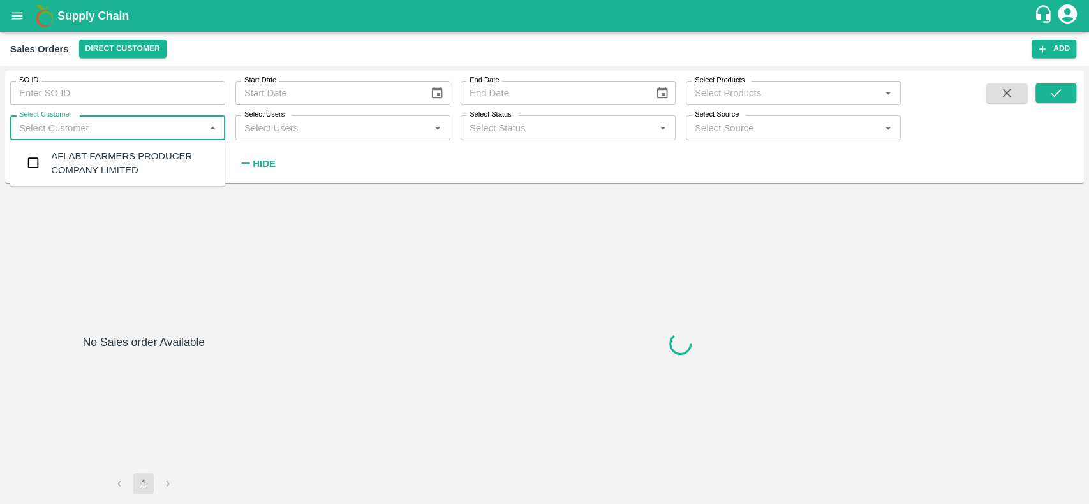
click at [102, 128] on input "Select Customer" at bounding box center [107, 127] width 186 height 17
type input "sarad"
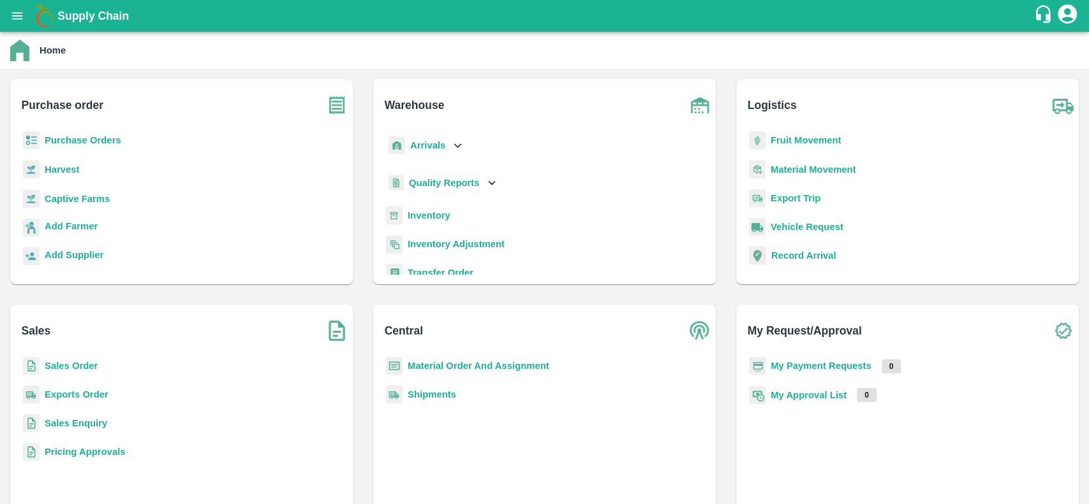
click at [48, 364] on b "Sales Order" at bounding box center [71, 366] width 53 height 10
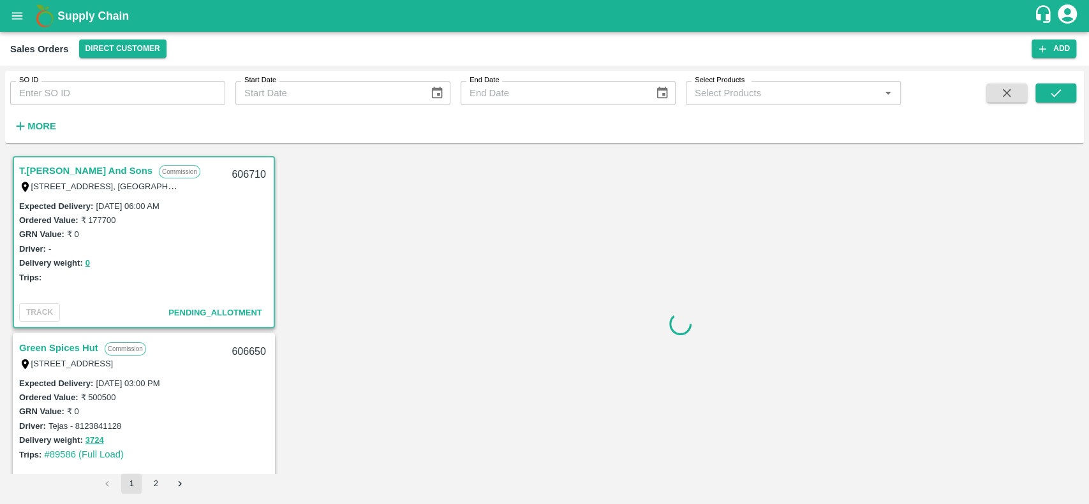
click at [37, 125] on strong "More" at bounding box center [41, 126] width 29 height 10
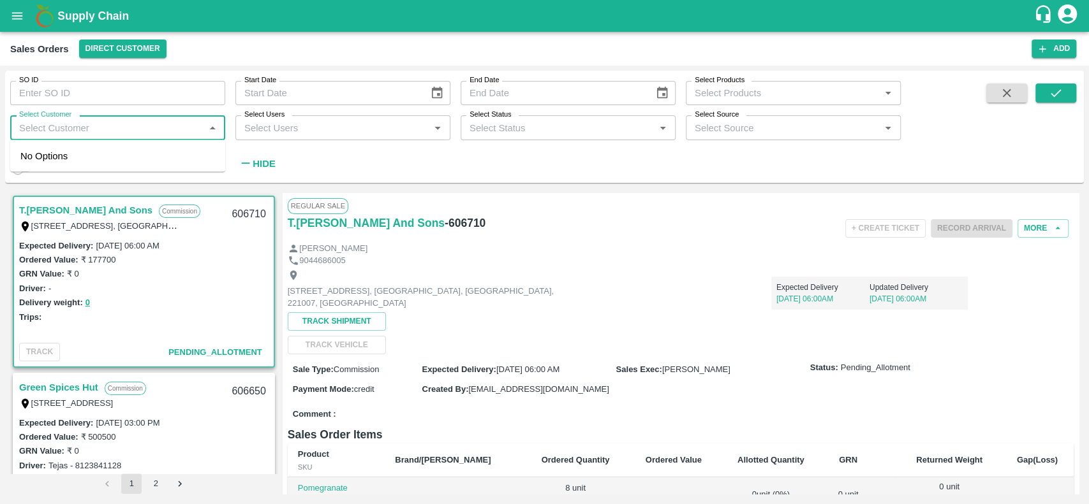
click at [38, 125] on input "Select Customer" at bounding box center [107, 127] width 186 height 17
type input "s"
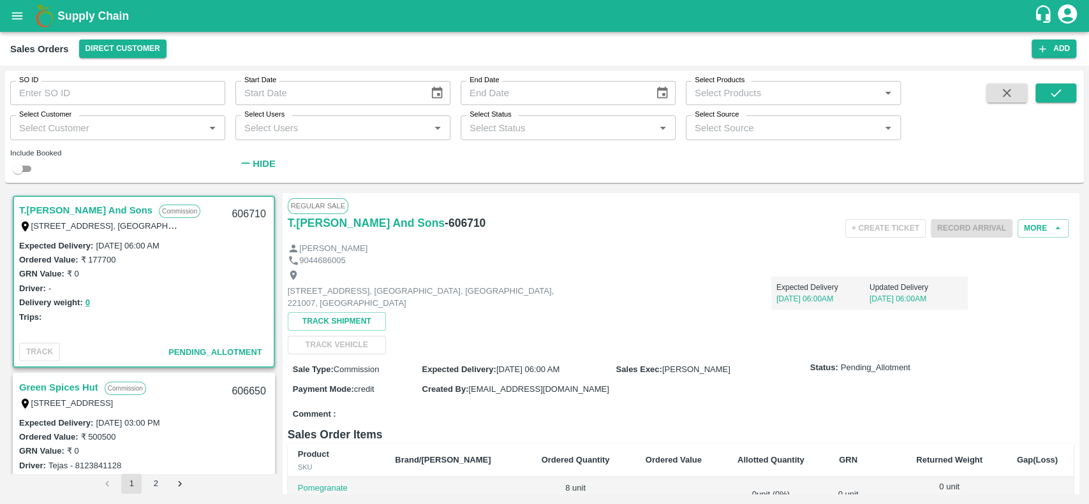
click at [293, 166] on div "SO ID SO ID Start Date Start Date End Date End Date Select Products Select Prod…" at bounding box center [450, 124] width 900 height 106
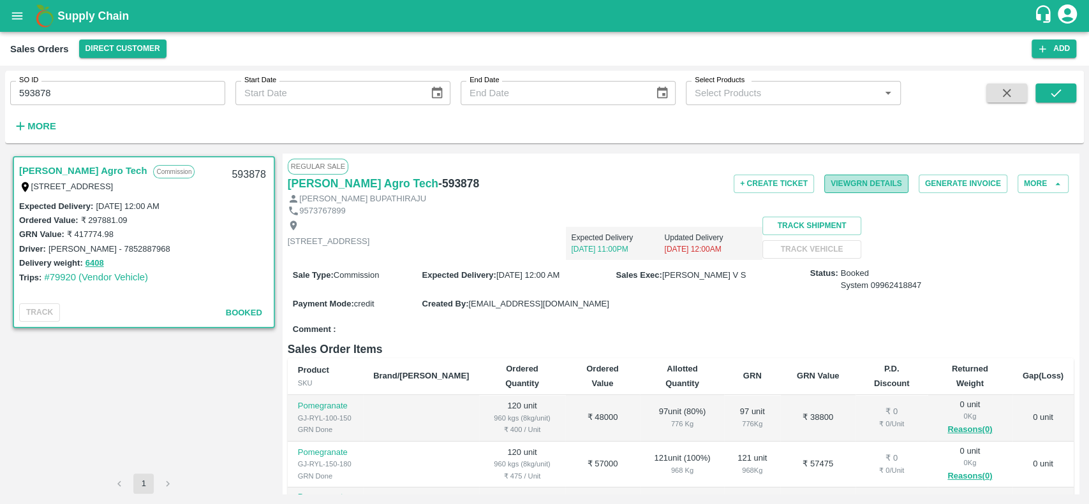
click at [834, 180] on button "View GRN Details" at bounding box center [866, 184] width 84 height 18
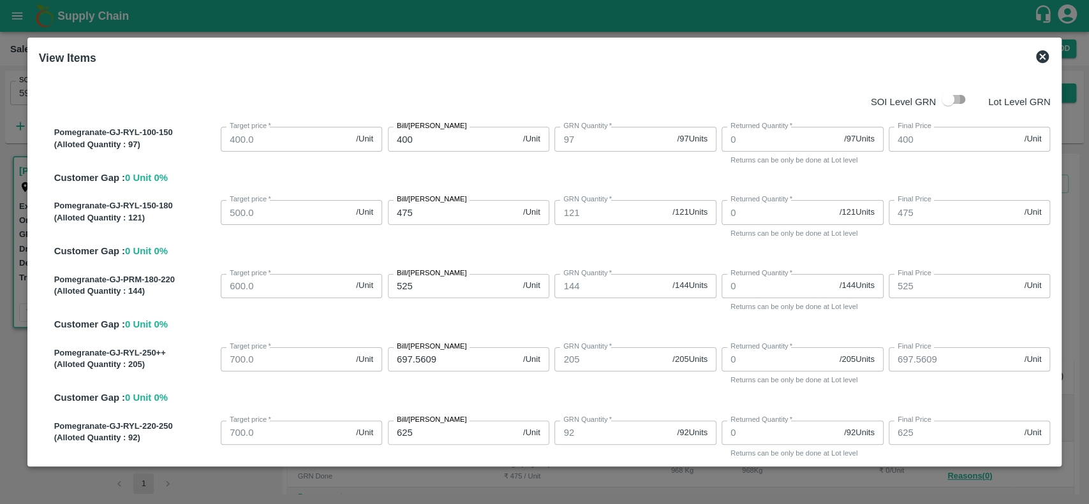
click at [952, 105] on input "checkbox" at bounding box center [947, 99] width 73 height 24
checkbox input "true"
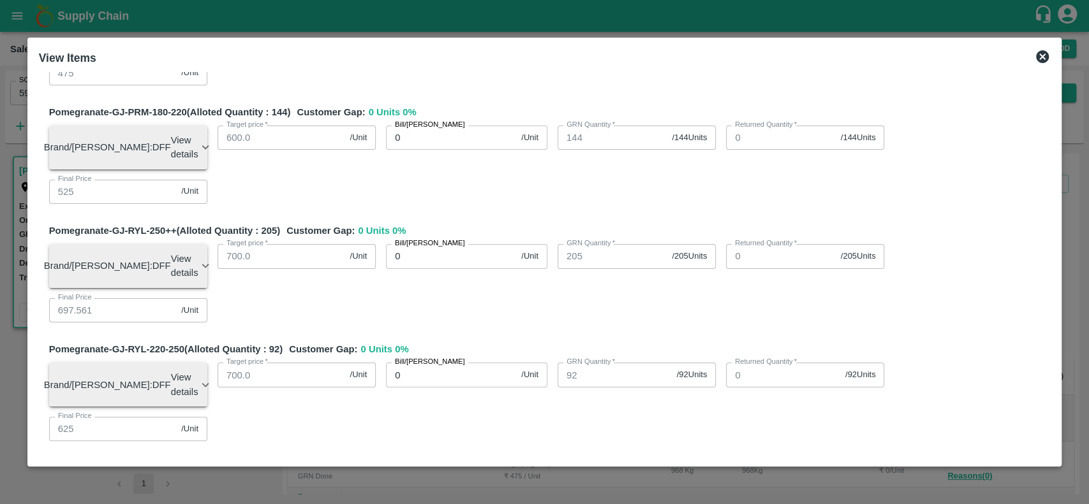
scroll to position [424, 0]
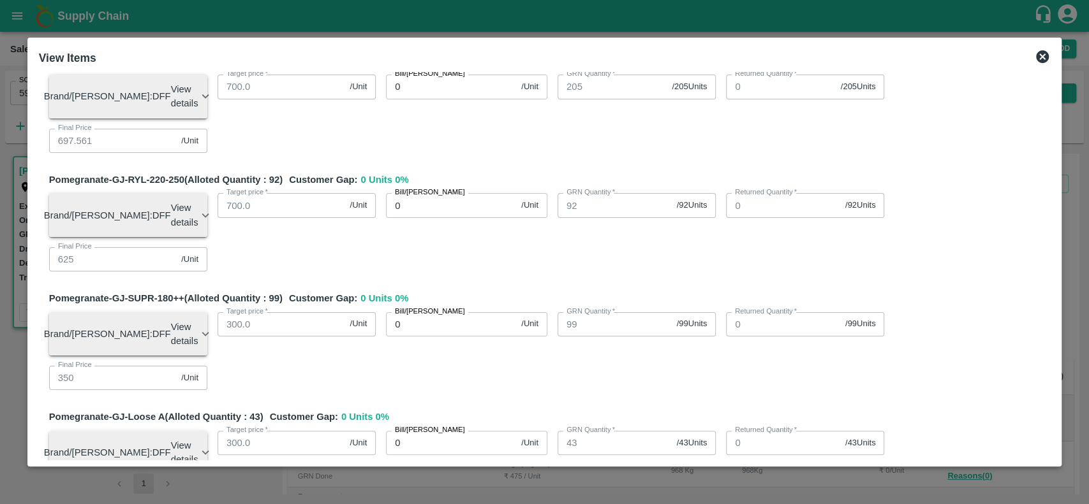
click at [1046, 61] on icon at bounding box center [1042, 56] width 13 height 13
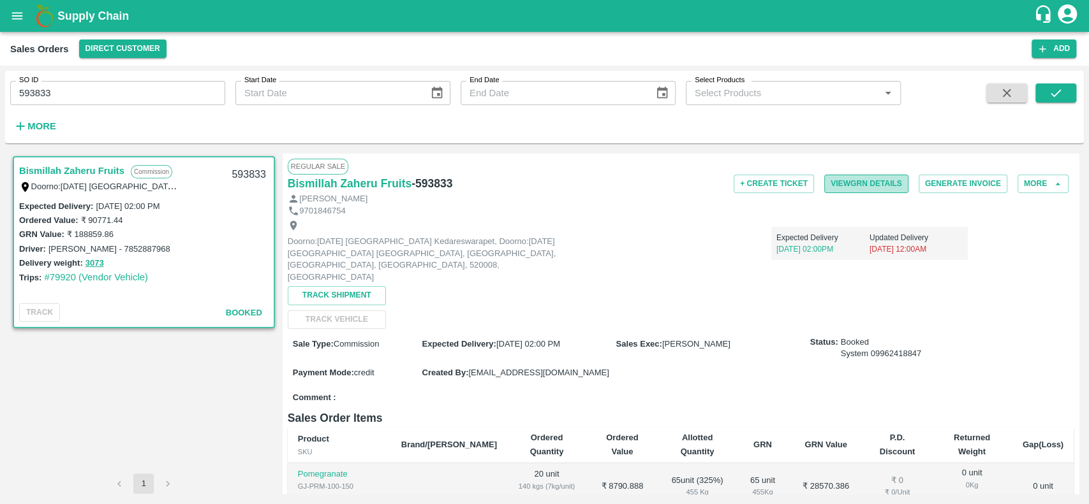
click at [847, 187] on button "View GRN Details" at bounding box center [866, 184] width 84 height 18
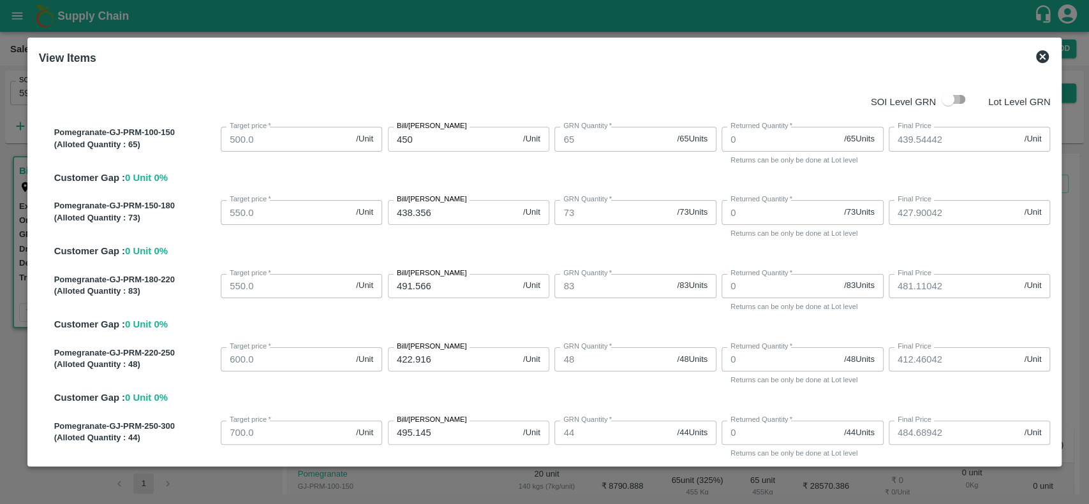
click at [964, 99] on input "checkbox" at bounding box center [947, 99] width 73 height 24
checkbox input "true"
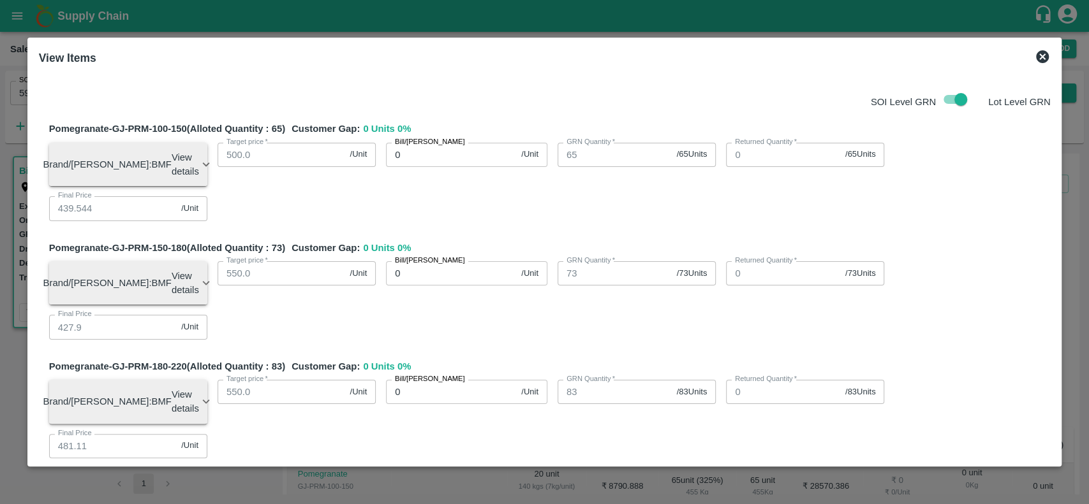
click at [1042, 52] on icon at bounding box center [1042, 56] width 13 height 13
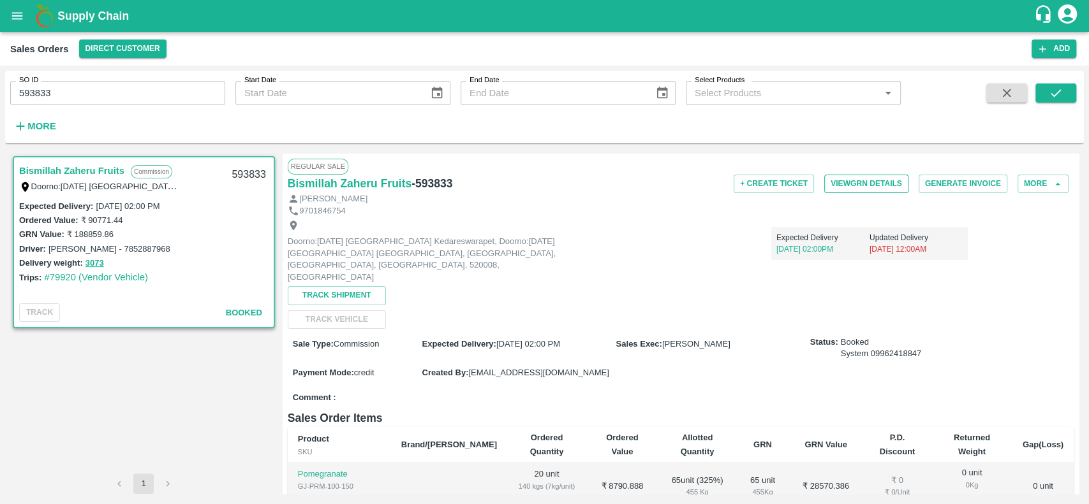
click at [856, 180] on button "View GRN Details" at bounding box center [866, 184] width 84 height 18
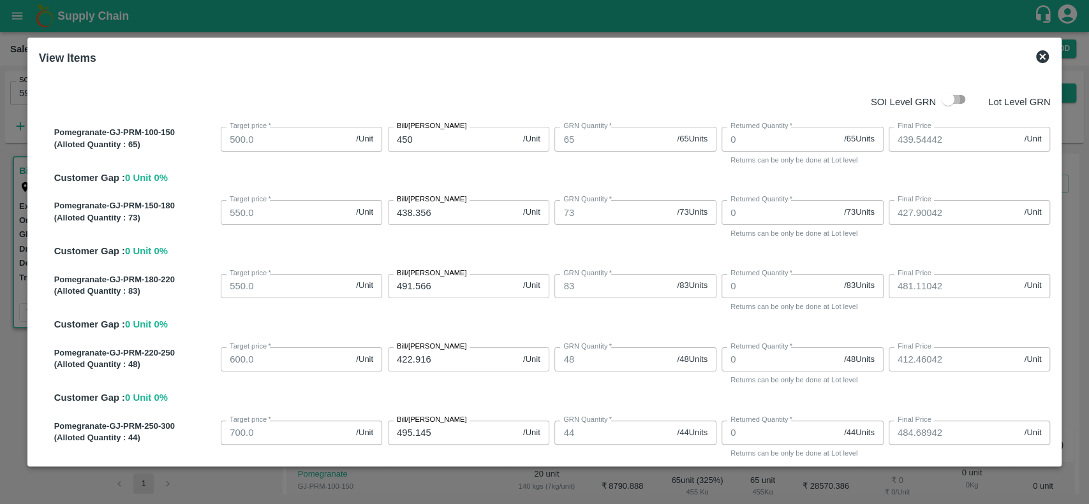
click at [957, 97] on input "checkbox" at bounding box center [947, 99] width 73 height 24
checkbox input "true"
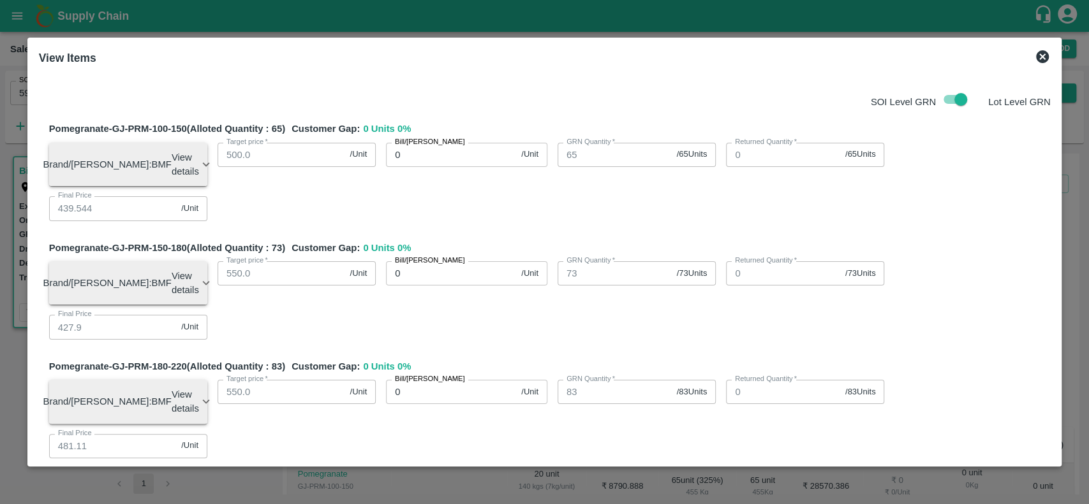
click at [1039, 59] on icon at bounding box center [1041, 56] width 15 height 15
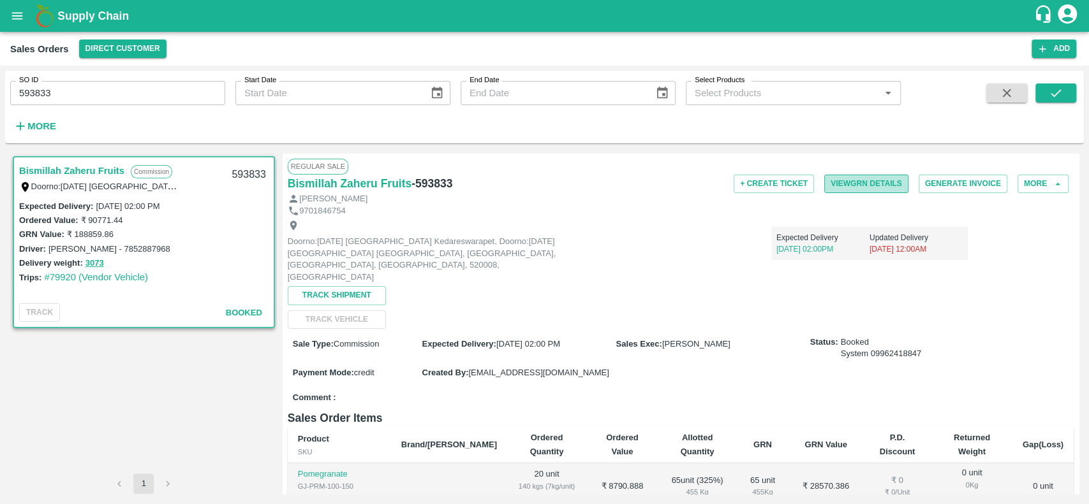
click at [842, 180] on button "View GRN Details" at bounding box center [866, 184] width 84 height 18
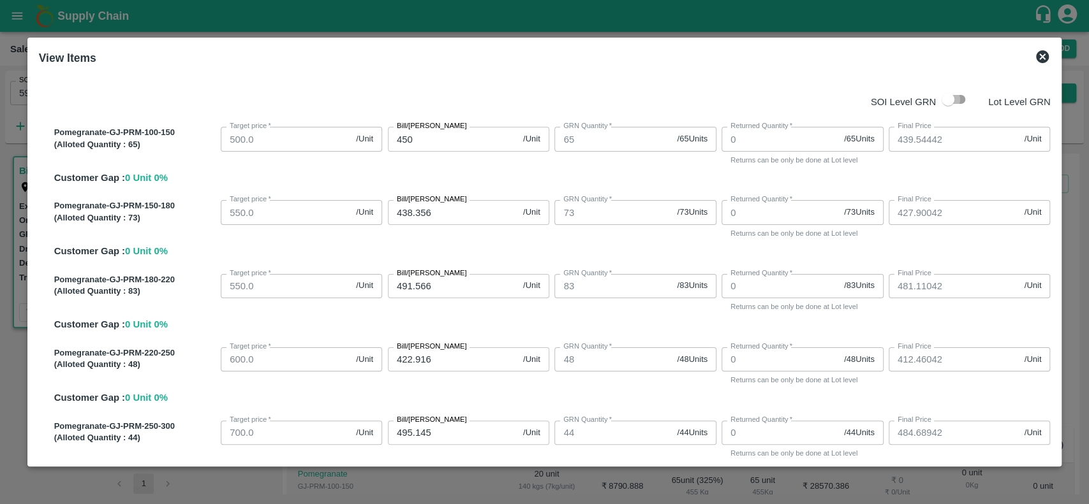
click at [959, 100] on input "checkbox" at bounding box center [947, 99] width 73 height 24
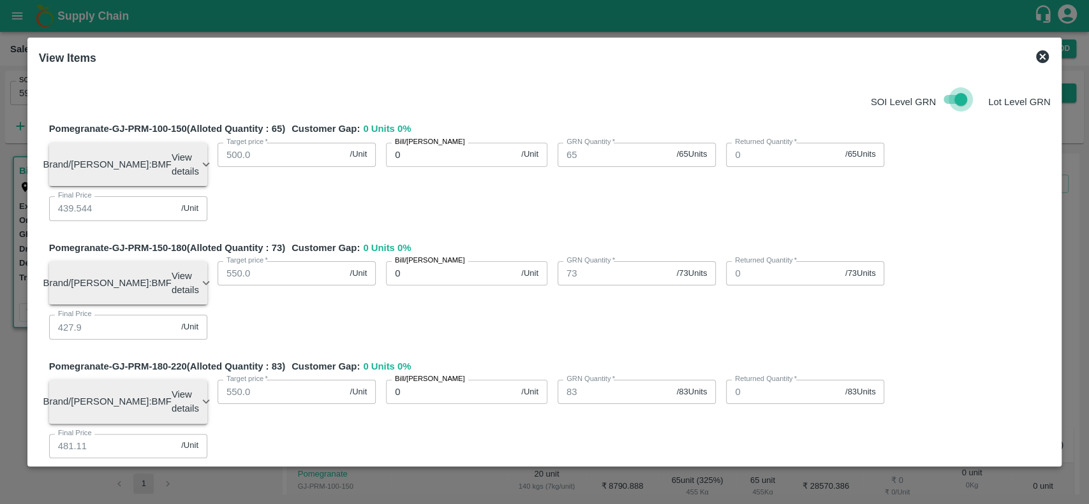
click at [934, 96] on input "checkbox" at bounding box center [960, 99] width 73 height 24
checkbox input "false"
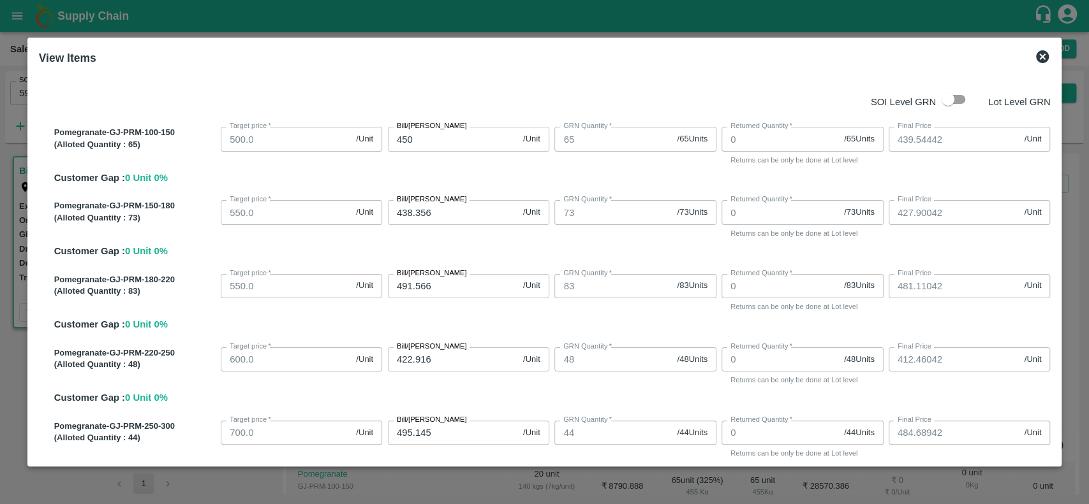
click at [1043, 57] on icon at bounding box center [1042, 56] width 13 height 13
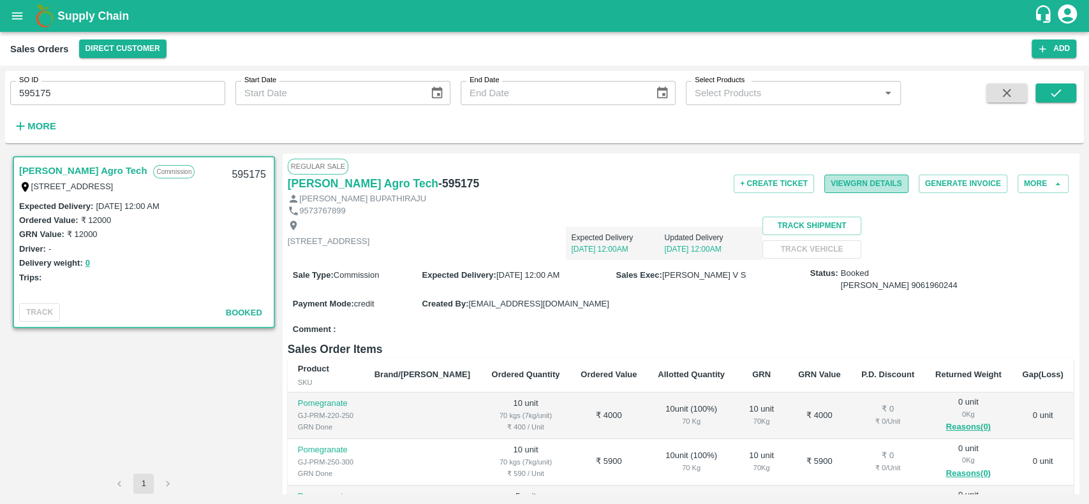
click at [851, 188] on button "View GRN Details" at bounding box center [866, 184] width 84 height 18
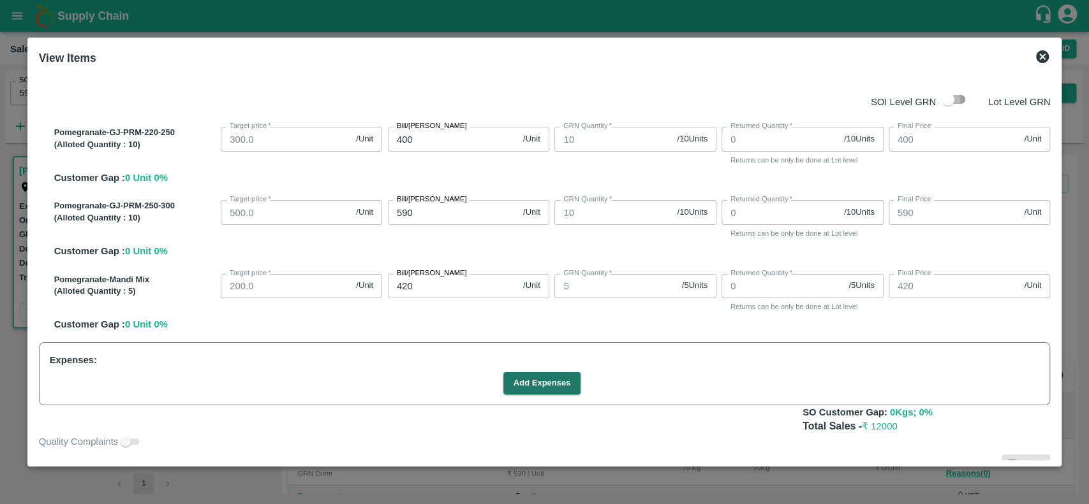
click at [956, 98] on input "checkbox" at bounding box center [947, 99] width 73 height 24
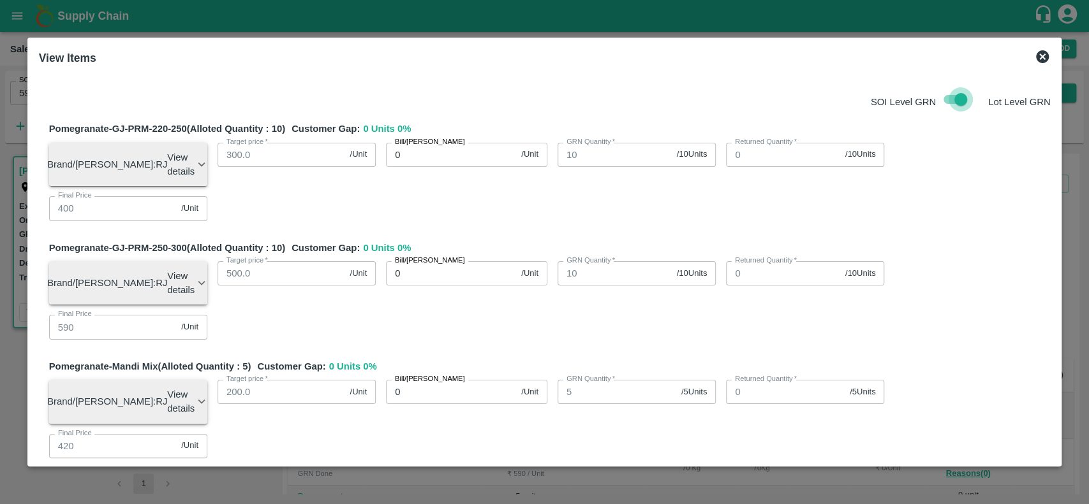
click at [944, 96] on input "checkbox" at bounding box center [960, 99] width 73 height 24
checkbox input "false"
